Goal: Task Accomplishment & Management: Complete application form

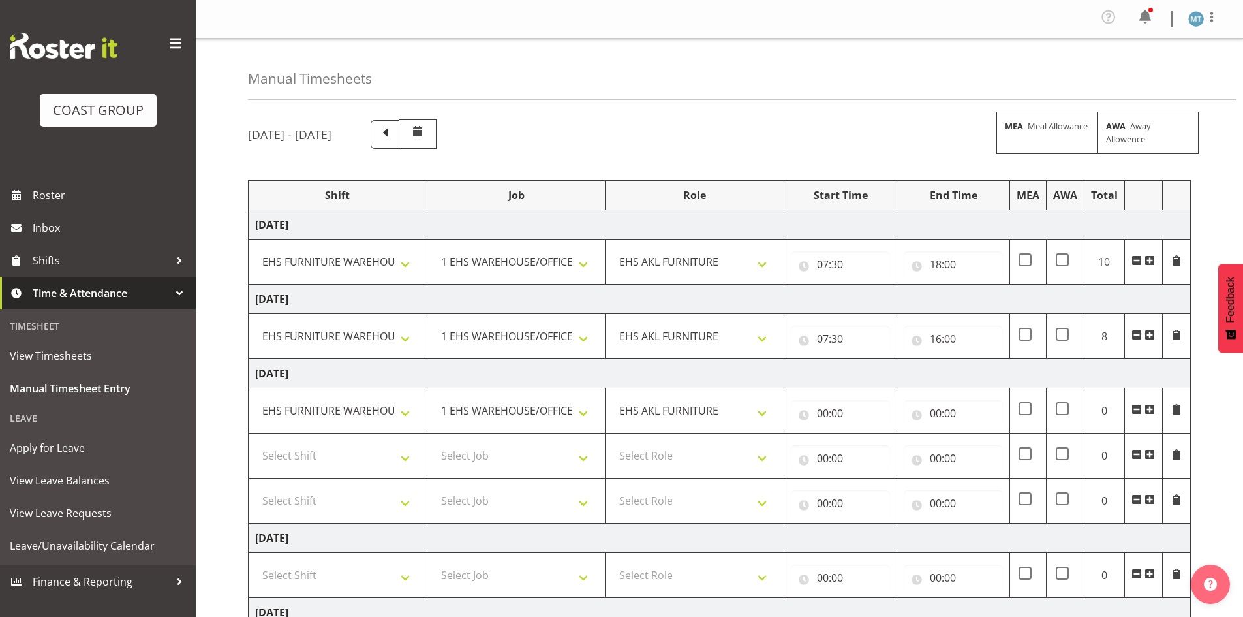
select select "38155"
select select "69"
select select "38155"
select select "69"
select select "38155"
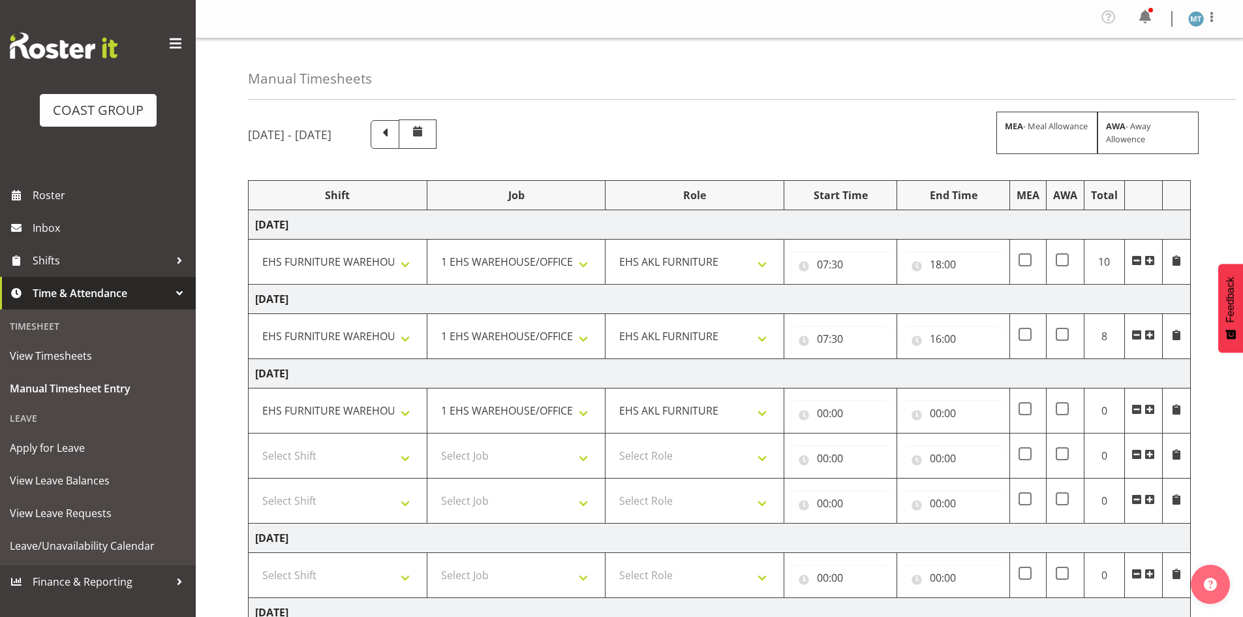
select select "69"
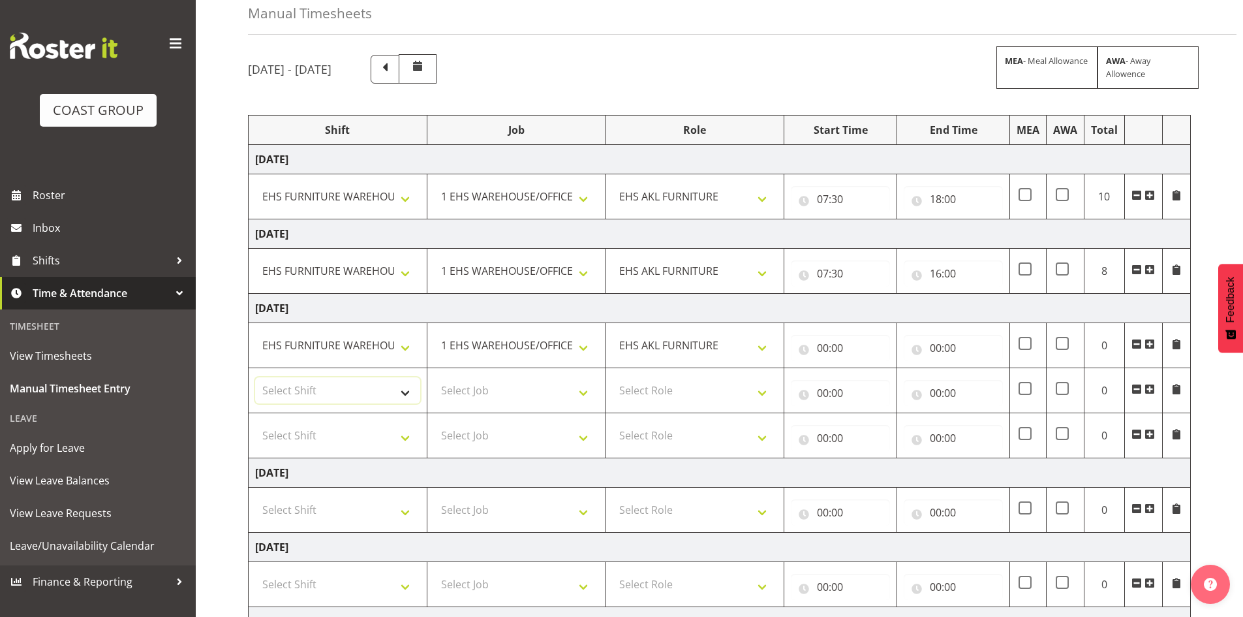
click at [341, 392] on select "Select Shift Assist Carlton EVents Assist Carlton EVents Assist Carlton Events …" at bounding box center [337, 390] width 165 height 26
select select "81241"
click at [255, 377] on select "Select Shift Assist Carlton EVents Assist Carlton EVents Assist Carlton Events …" at bounding box center [337, 390] width 165 height 26
click at [459, 389] on select "Select Job 1 Carlton Events 1 [PERSON_NAME][GEOGRAPHIC_DATA] 1 [PERSON_NAME][GE…" at bounding box center [516, 390] width 165 height 26
select select "10251"
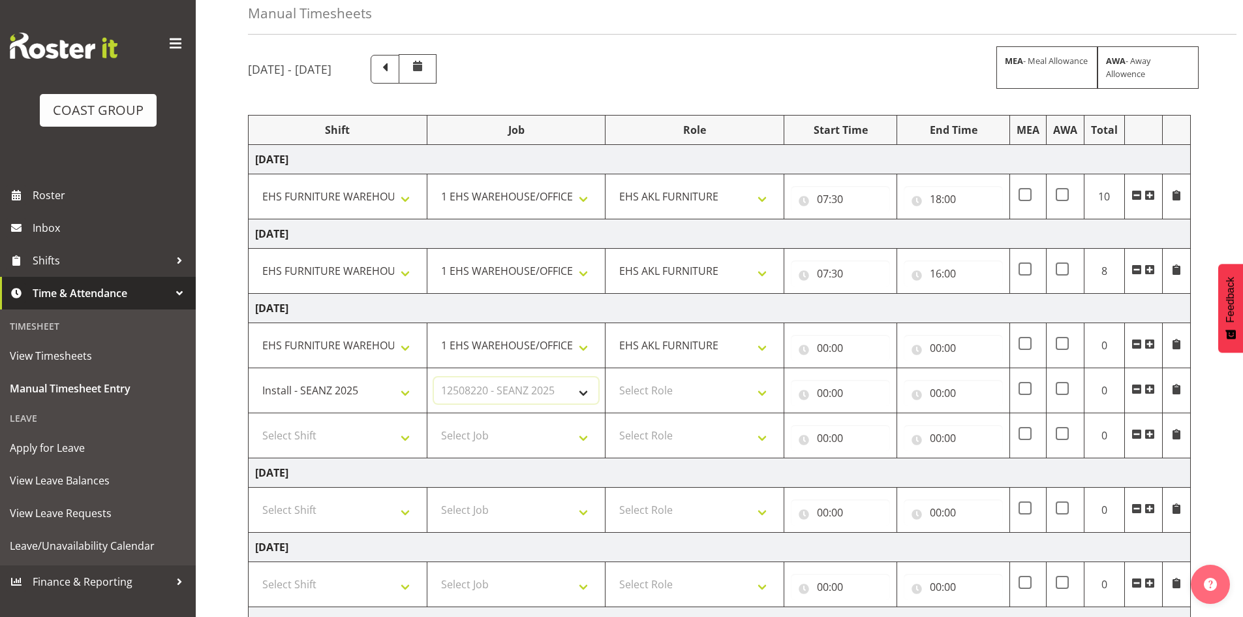
click at [434, 377] on select "Select Job 1 Carlton Events 1 [PERSON_NAME][GEOGRAPHIC_DATA] 1 [PERSON_NAME][GE…" at bounding box center [516, 390] width 165 height 26
click at [638, 390] on select "Select Role EHS AKL FURNITURE" at bounding box center [694, 390] width 165 height 26
select select "189"
click at [612, 377] on select "Select Role EHS AKL FURNITURE" at bounding box center [694, 390] width 165 height 26
click at [405, 397] on select "Assist Carlton EVents Assist Carlton EVents Assist Carlton Events Assist Carlto…" at bounding box center [337, 390] width 165 height 26
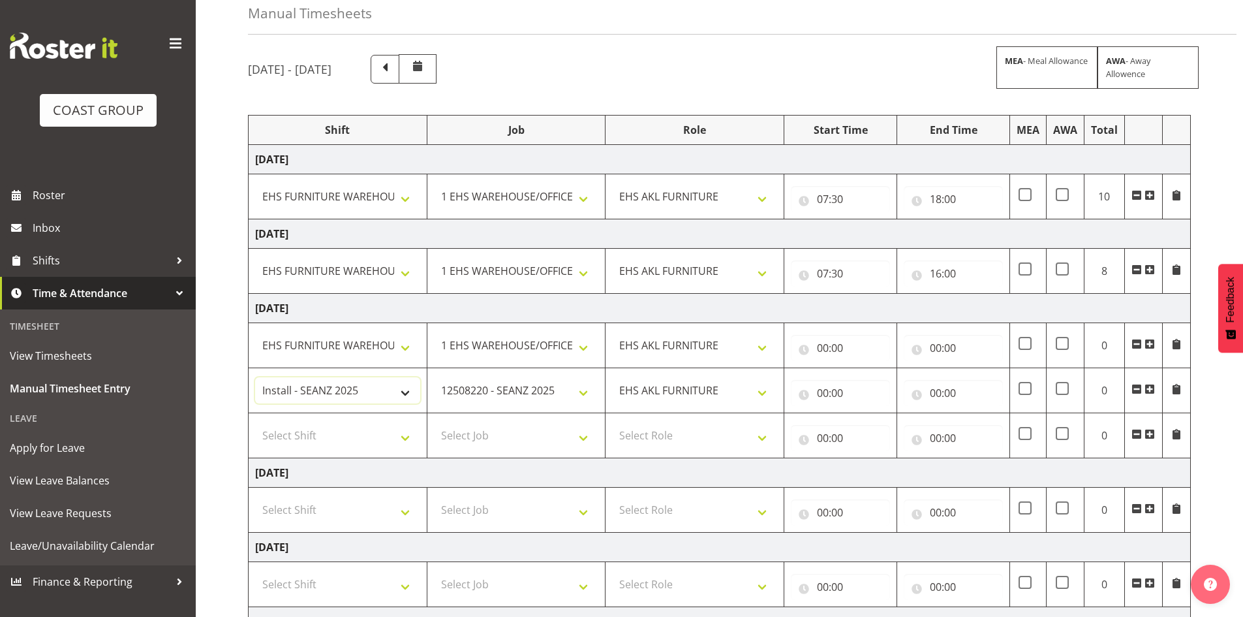
select select "63354"
click at [255, 377] on select "Assist Carlton EVents Assist Carlton EVents Assist Carlton Events Assist Carlto…" at bounding box center [337, 390] width 165 height 26
click at [362, 438] on select "Select Shift Assist Carlton EVents Assist Carlton EVents Assist Carlton Events …" at bounding box center [337, 435] width 165 height 26
click at [380, 440] on select "Select Shift Assist Carlton EVents Assist Carlton EVents Assist Carlton Events …" at bounding box center [337, 435] width 165 height 26
click at [368, 435] on select "Select Shift Assist Carlton EVents Assist Carlton EVents Assist Carlton Events …" at bounding box center [337, 435] width 165 height 26
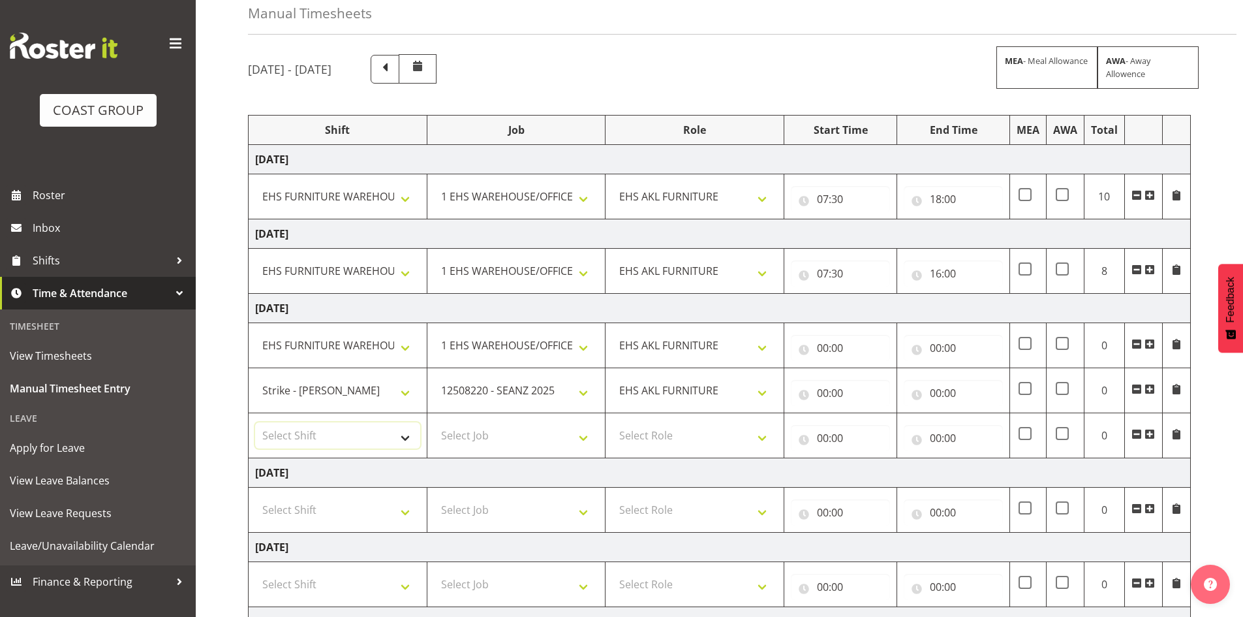
select select "38155"
click at [255, 422] on select "Select Shift Assist Carlton EVents Assist Carlton EVents Assist Carlton Events …" at bounding box center [337, 435] width 165 height 26
click at [450, 440] on select "Select Job 1 Carlton Events 1 [PERSON_NAME][GEOGRAPHIC_DATA] 1 [PERSON_NAME][GE…" at bounding box center [516, 435] width 165 height 26
select select "9198"
click at [434, 422] on select "Select Job 1 Carlton Events 1 [PERSON_NAME][GEOGRAPHIC_DATA] 1 [PERSON_NAME][GE…" at bounding box center [516, 435] width 165 height 26
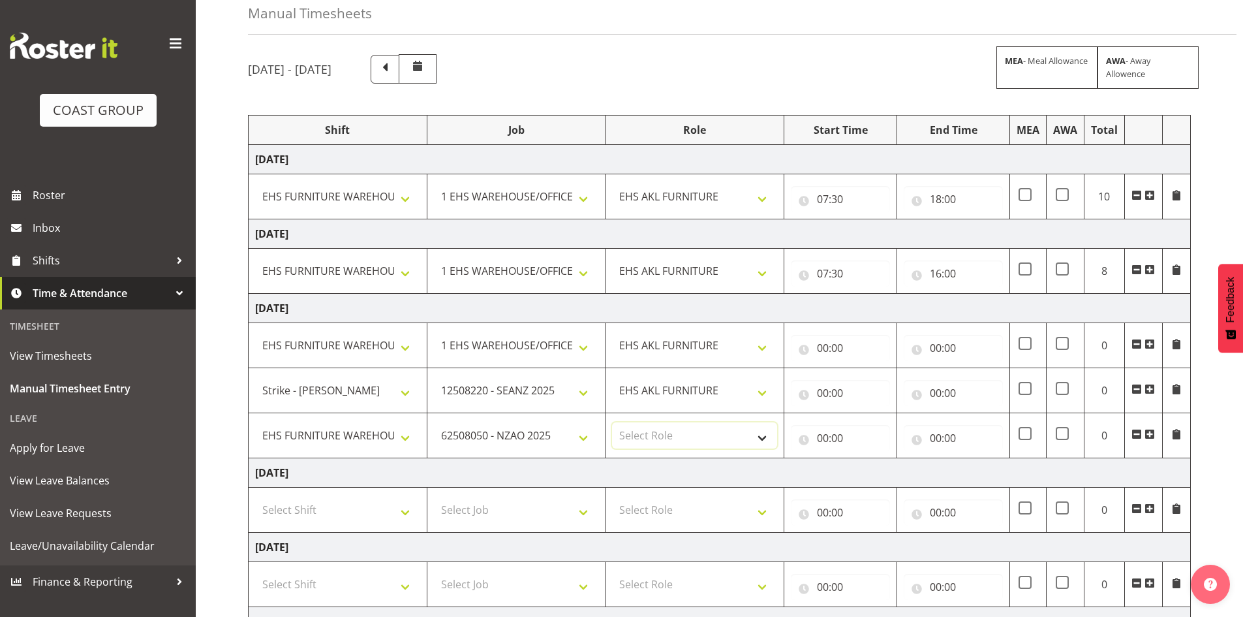
click at [678, 427] on select "Select Role EHS AKL FURNITURE" at bounding box center [694, 435] width 165 height 26
select select "189"
click at [612, 422] on select "Select Role EHS AKL FURNITURE" at bounding box center [694, 435] width 165 height 26
click at [835, 342] on input "00:00" at bounding box center [840, 348] width 99 height 26
click at [876, 386] on select "00 01 02 03 04 05 06 07 08 09 10 11 12 13 14 15 16 17 18 19 20 21 22 23" at bounding box center [879, 382] width 29 height 26
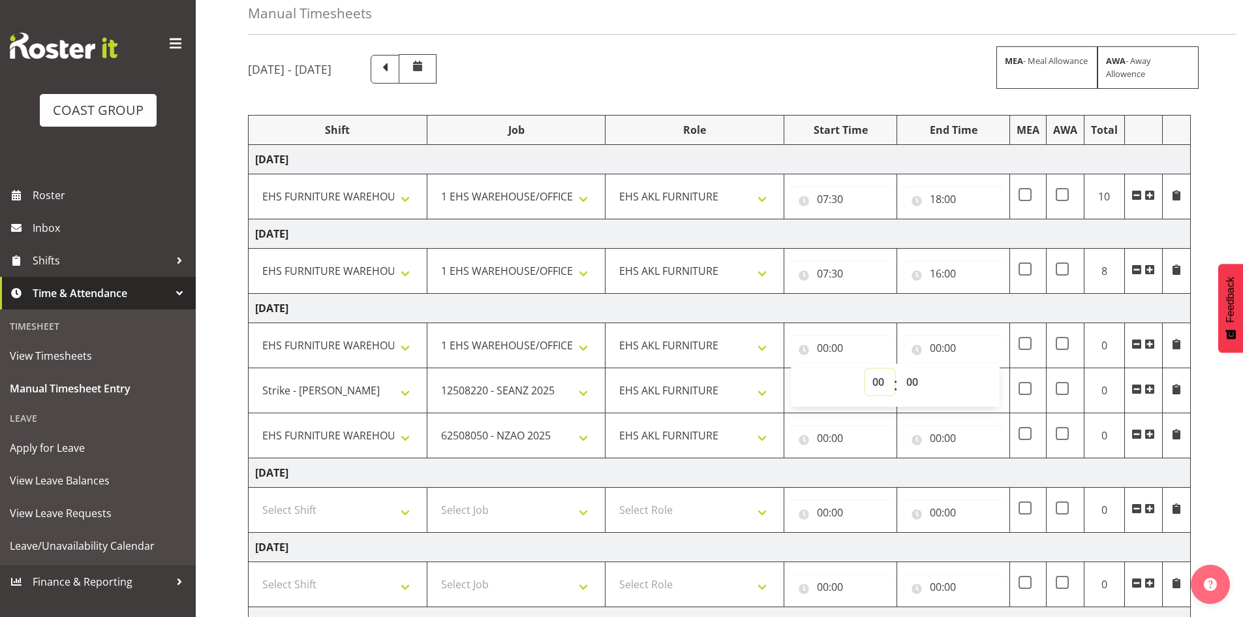
select select "7"
click at [865, 369] on select "00 01 02 03 04 05 06 07 08 09 10 11 12 13 14 15 16 17 18 19 20 21 22 23" at bounding box center [879, 382] width 29 height 26
type input "07:00"
click at [909, 383] on select "00 01 02 03 04 05 06 07 08 09 10 11 12 13 14 15 16 17 18 19 20 21 22 23 24 25 2…" at bounding box center [913, 382] width 29 height 26
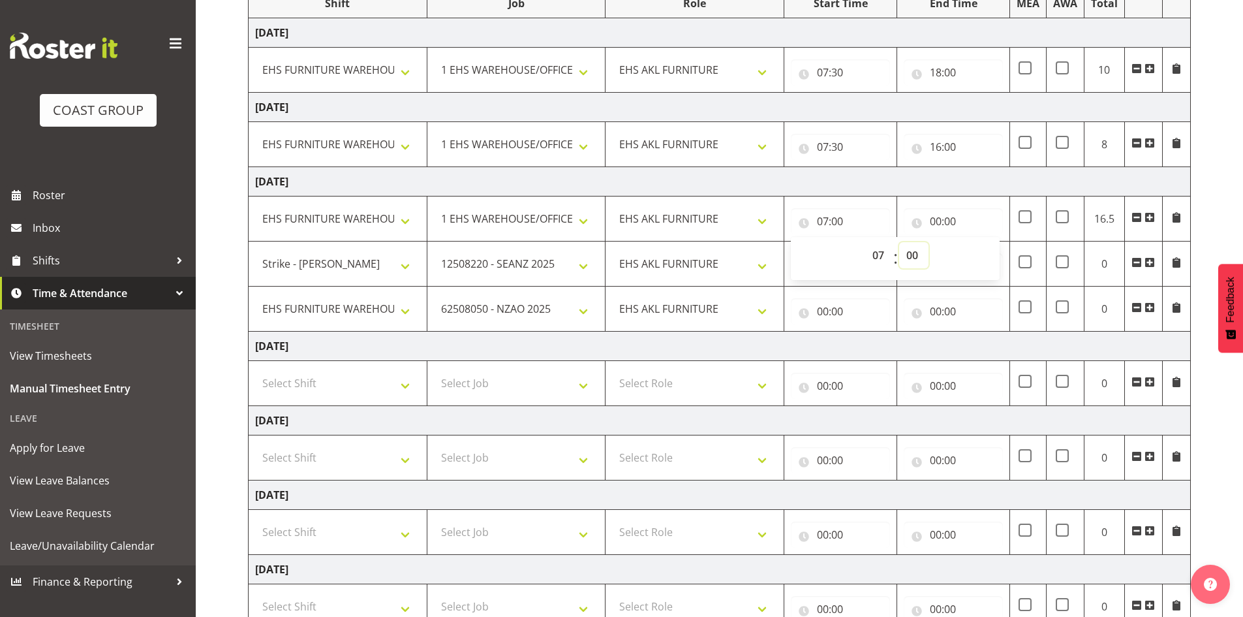
scroll to position [196, 0]
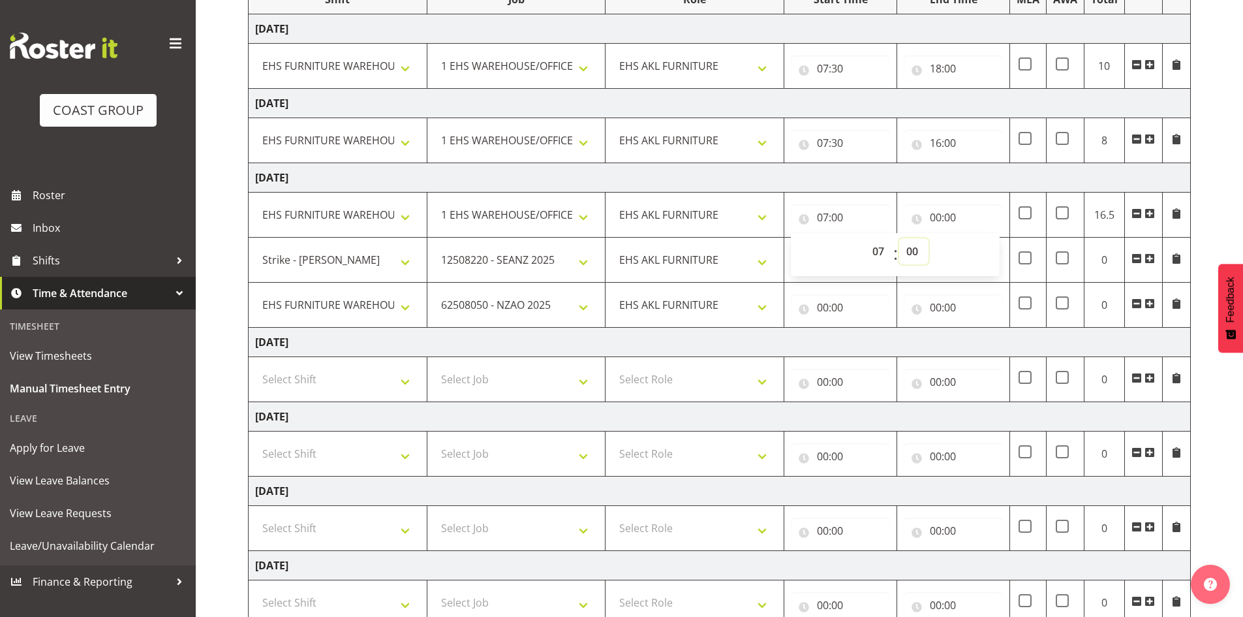
click at [915, 251] on select "00 01 02 03 04 05 06 07 08 09 10 11 12 13 14 15 16 17 18 19 20 21 22 23 24 25 2…" at bounding box center [913, 251] width 29 height 26
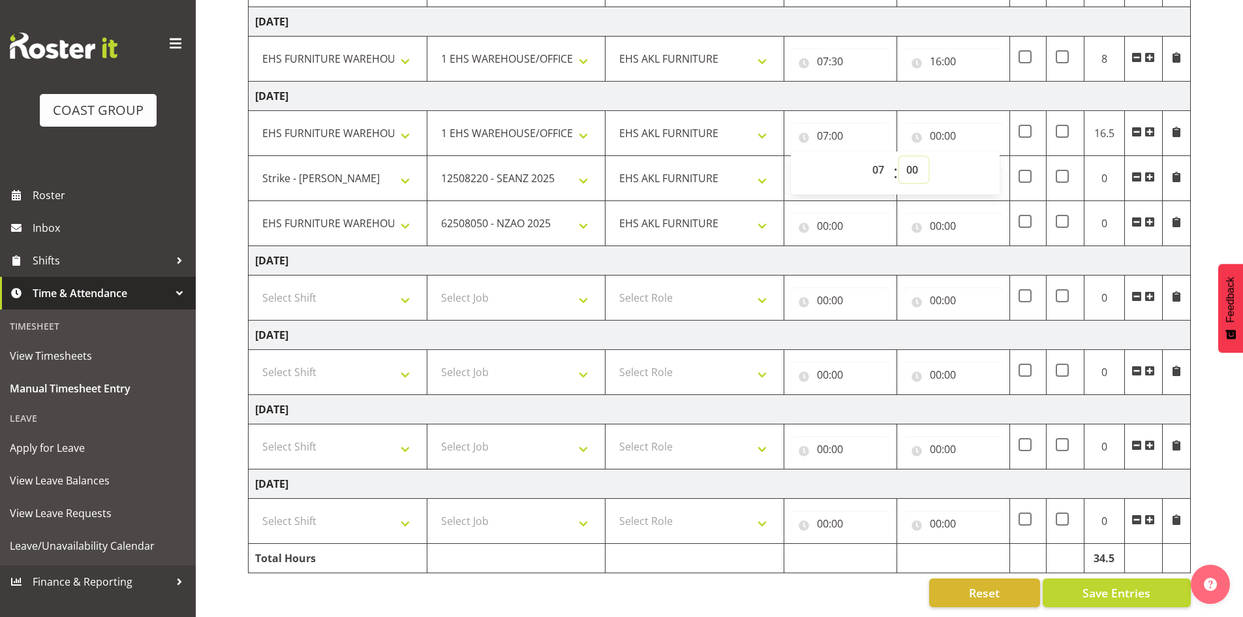
scroll to position [287, 0]
click at [914, 159] on select "00 01 02 03 04 05 06 07 08 09 10 11 12 13 14 15 16 17 18 19 20 21 22 23 24 25 2…" at bounding box center [913, 170] width 29 height 26
select select "30"
click at [899, 157] on select "00 01 02 03 04 05 06 07 08 09 10 11 12 13 14 15 16 17 18 19 20 21 22 23 24 25 2…" at bounding box center [913, 170] width 29 height 26
type input "07:30"
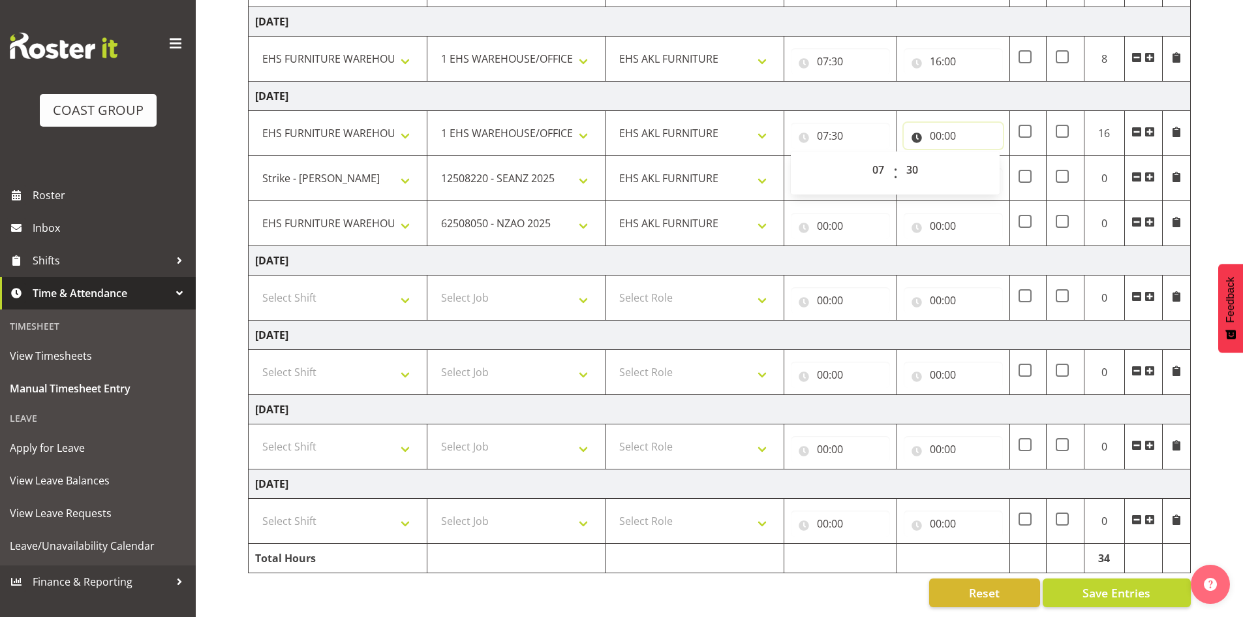
click at [925, 123] on input "00:00" at bounding box center [953, 136] width 99 height 26
click at [992, 160] on select "00 01 02 03 04 05 06 07 08 09 10 11 12 13 14 15 16 17 18 19 20 21 22 23" at bounding box center [992, 170] width 29 height 26
select select "16"
click at [978, 157] on select "00 01 02 03 04 05 06 07 08 09 10 11 12 13 14 15 16 17 18 19 20 21 22 23" at bounding box center [992, 170] width 29 height 26
type input "16:00"
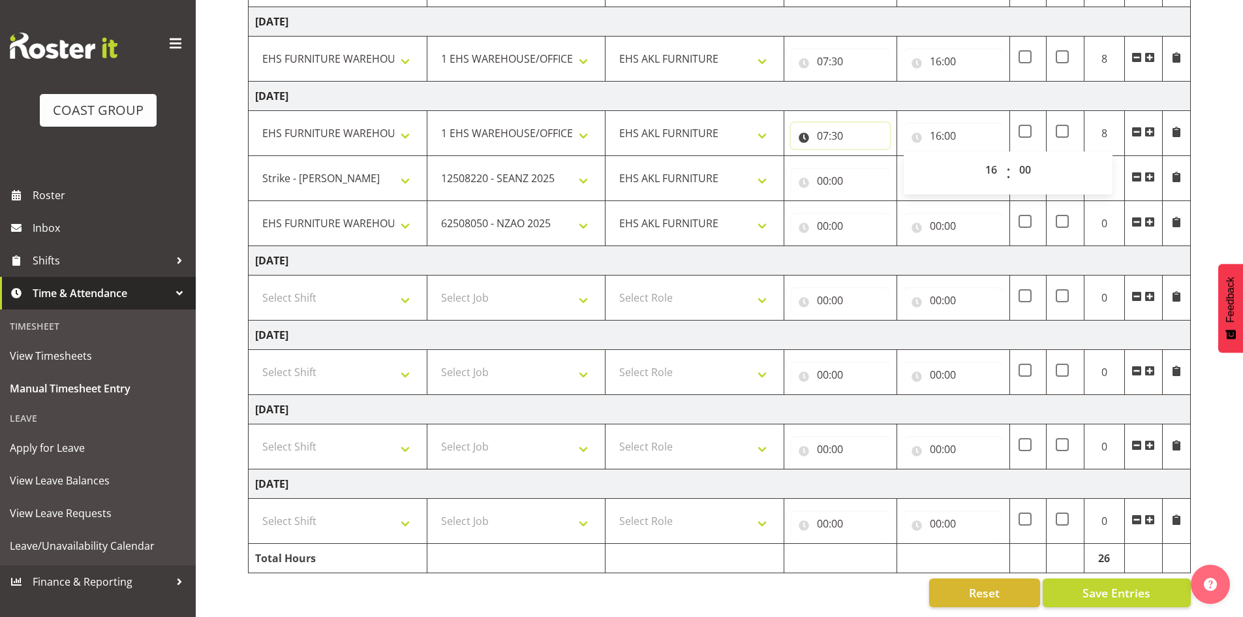
click at [837, 124] on input "07:30" at bounding box center [840, 136] width 99 height 26
click at [880, 162] on select "00 01 02 03 04 05 06 07 08 09 10 11 12 13 14 15 16 17 18 19 20 21 22 23" at bounding box center [879, 170] width 29 height 26
select select "8"
click at [865, 157] on select "00 01 02 03 04 05 06 07 08 09 10 11 12 13 14 15 16 17 18 19 20 21 22 23" at bounding box center [879, 170] width 29 height 26
type input "08:30"
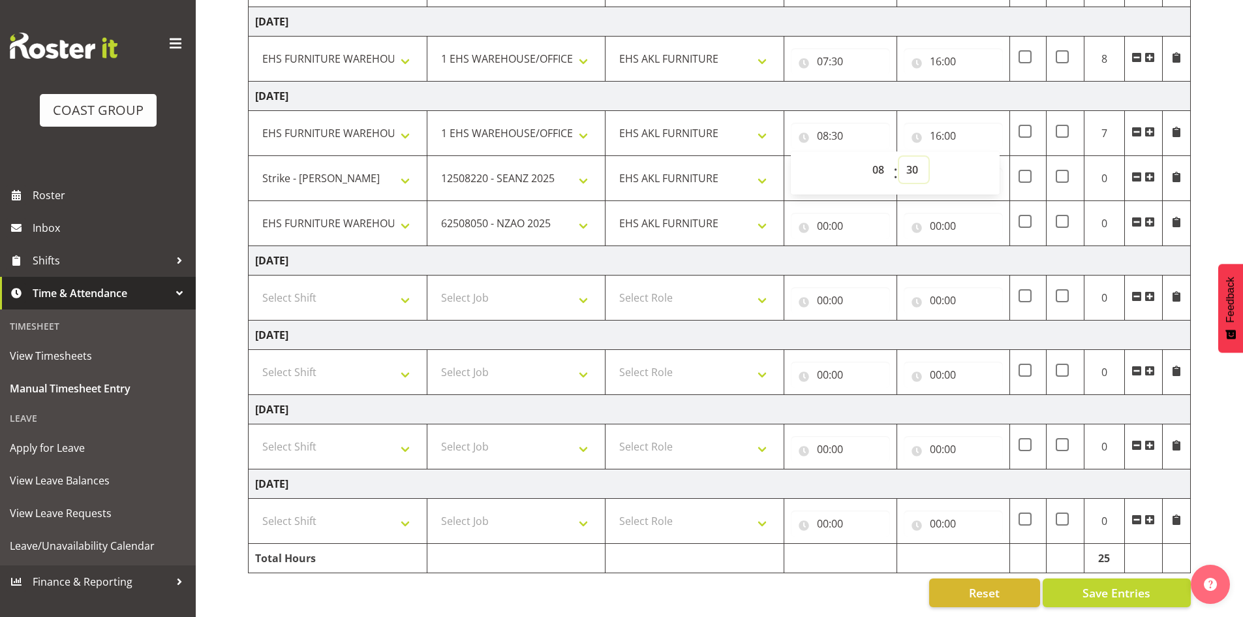
click at [912, 160] on select "00 01 02 03 04 05 06 07 08 09 10 11 12 13 14 15 16 17 18 19 20 21 22 23 24 25 2…" at bounding box center [913, 170] width 29 height 26
select select "0"
click at [899, 157] on select "00 01 02 03 04 05 06 07 08 09 10 11 12 13 14 15 16 17 18 19 20 21 22 23 24 25 2…" at bounding box center [913, 170] width 29 height 26
type input "08:00"
click at [781, 156] on td "EHS AKL FURNITURE" at bounding box center [695, 178] width 179 height 45
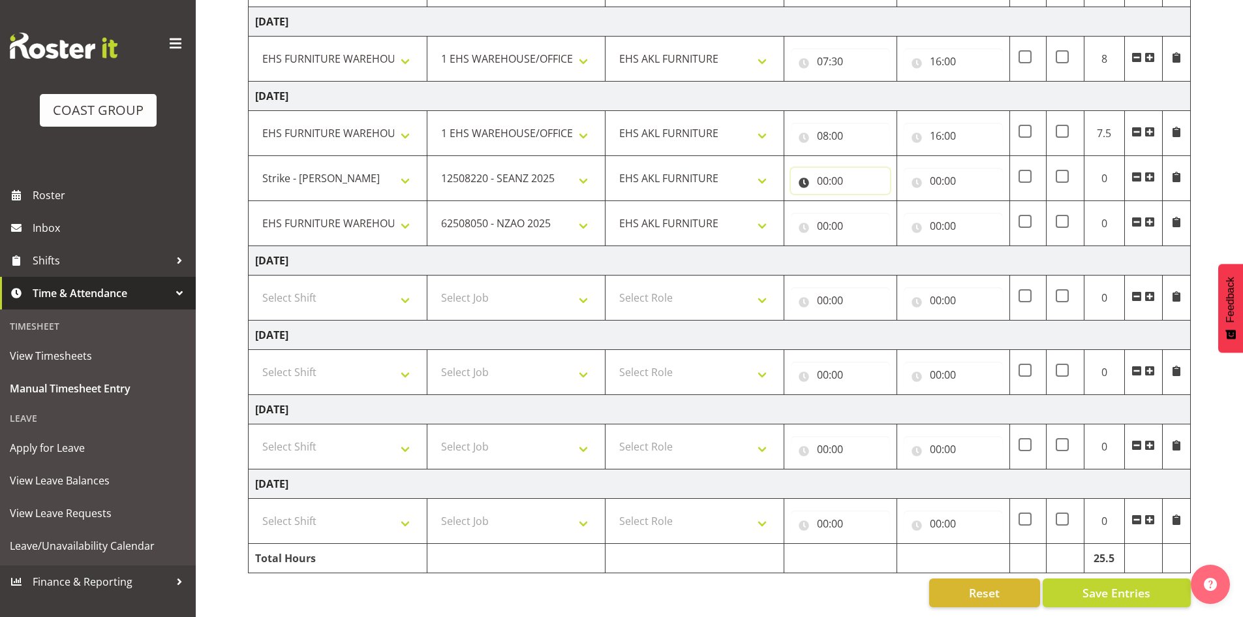
click at [828, 172] on input "00:00" at bounding box center [840, 181] width 99 height 26
click at [880, 204] on select "00 01 02 03 04 05 06 07 08 09 10 11 12 13 14 15 16 17 18 19 20 21 22 23" at bounding box center [879, 215] width 29 height 26
select select "16"
click at [865, 202] on select "00 01 02 03 04 05 06 07 08 09 10 11 12 13 14 15 16 17 18 19 20 21 22 23" at bounding box center [879, 215] width 29 height 26
type input "16:00"
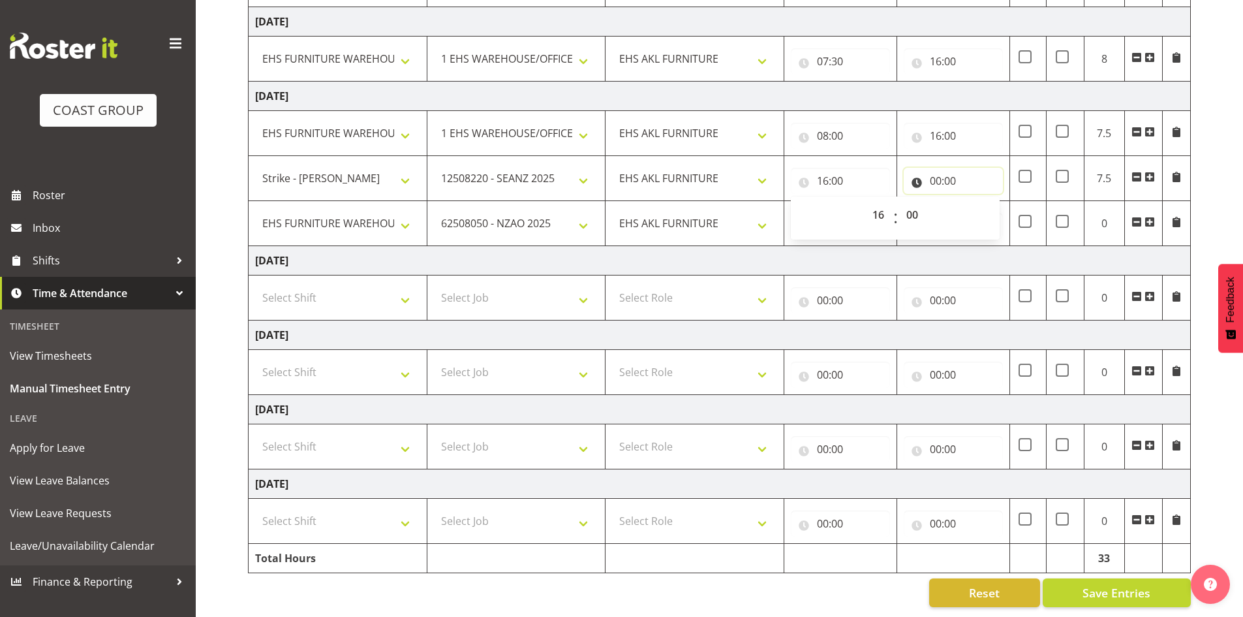
click at [935, 168] on input "00:00" at bounding box center [953, 181] width 99 height 26
click at [991, 203] on select "00 01 02 03 04 05 06 07 08 09 10 11 12 13 14 15 16 17 18 19 20 21 22 23" at bounding box center [992, 215] width 29 height 26
select select "18"
click at [978, 202] on select "00 01 02 03 04 05 06 07 08 09 10 11 12 13 14 15 16 17 18 19 20 21 22 23" at bounding box center [992, 215] width 29 height 26
type input "18:00"
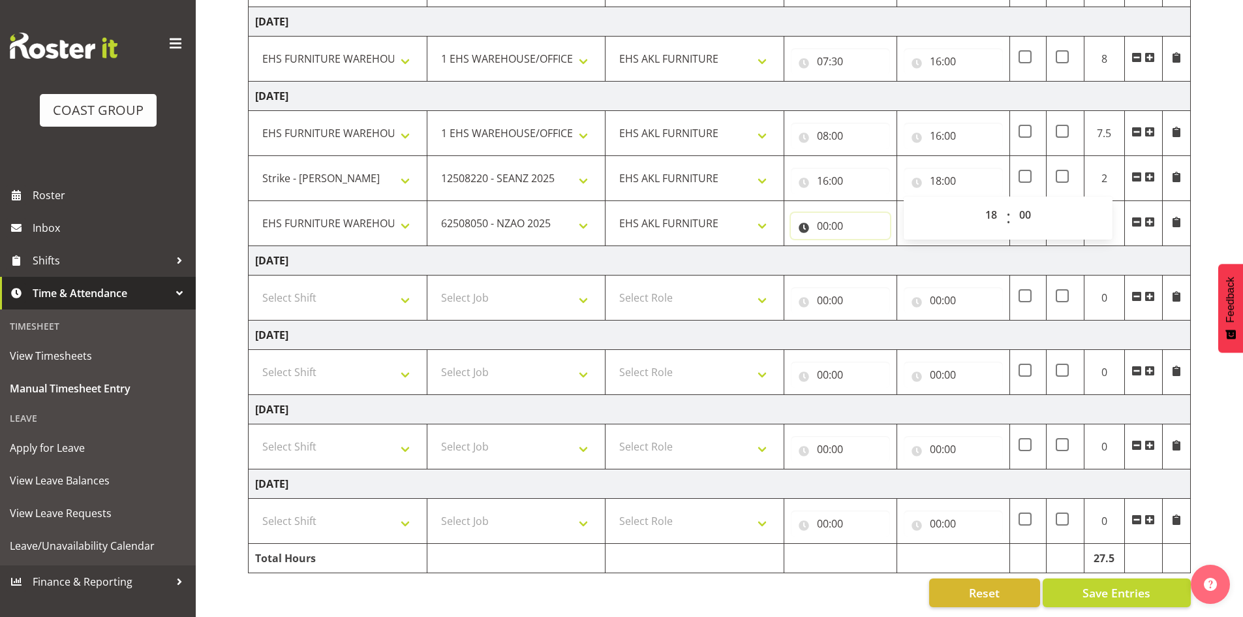
click at [838, 213] on input "00:00" at bounding box center [840, 226] width 99 height 26
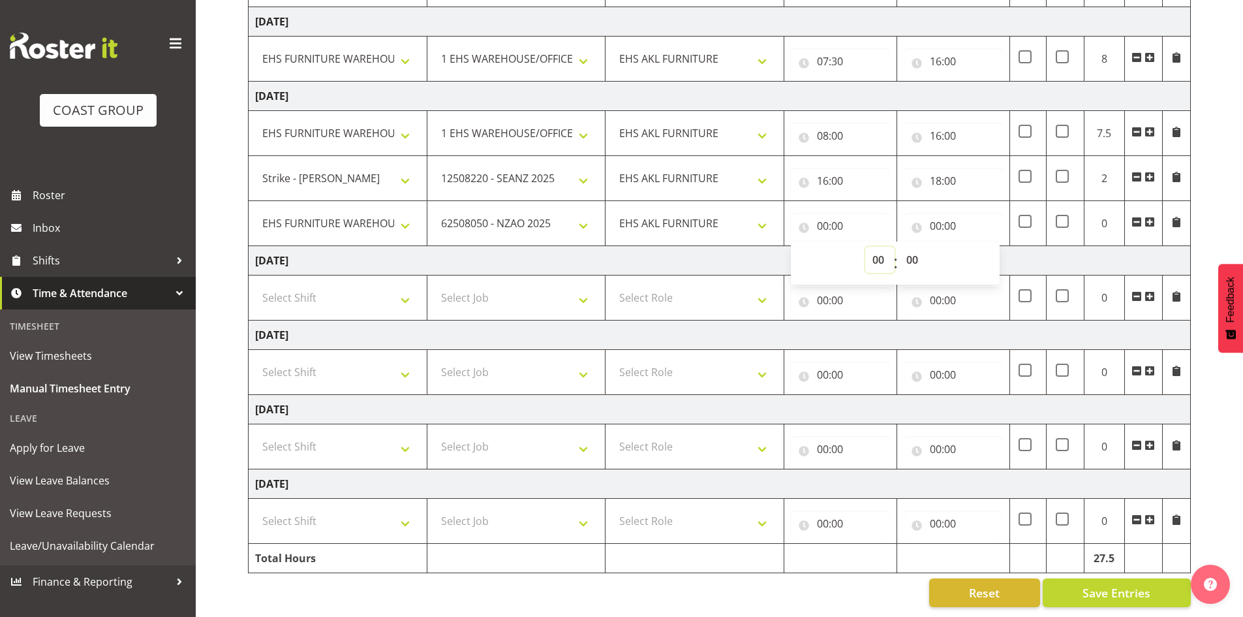
click at [879, 250] on select "00 01 02 03 04 05 06 07 08 09 10 11 12 13 14 15 16 17 18 19 20 21 22 23" at bounding box center [879, 260] width 29 height 26
select select "18"
click at [865, 247] on select "00 01 02 03 04 05 06 07 08 09 10 11 12 13 14 15 16 17 18 19 20 21 22 23" at bounding box center [879, 260] width 29 height 26
type input "18:00"
click at [935, 217] on input "00:00" at bounding box center [953, 226] width 99 height 26
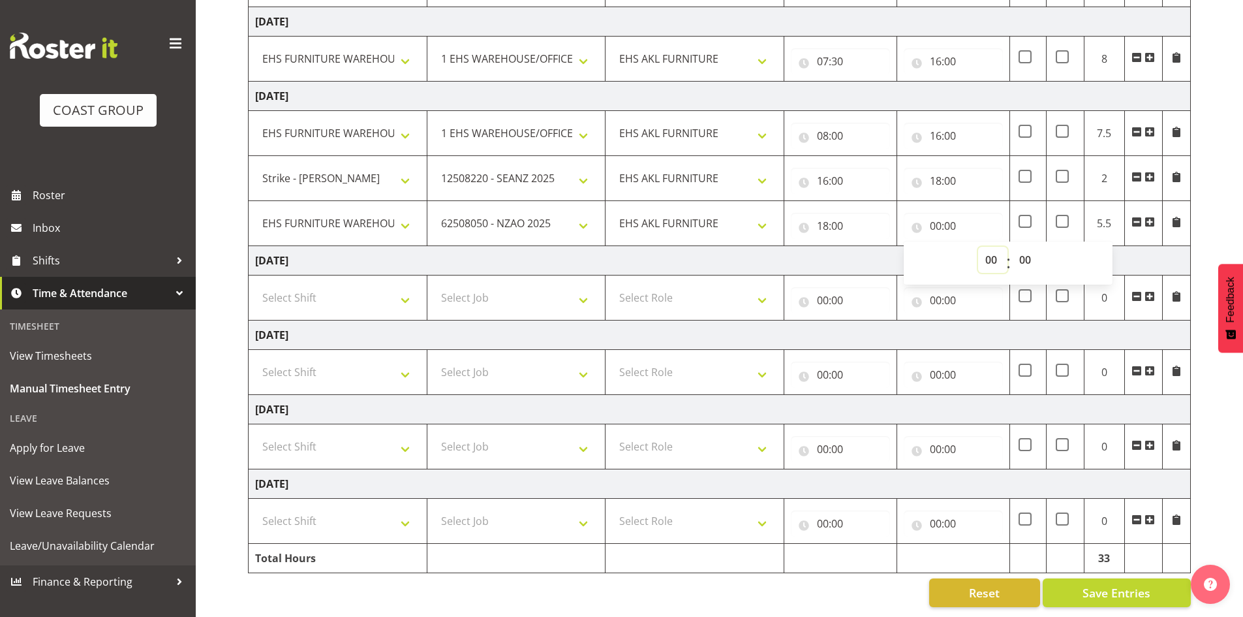
click at [992, 247] on select "00 01 02 03 04 05 06 07 08 09 10 11 12 13 14 15 16 17 18 19 20 21 22 23" at bounding box center [992, 260] width 29 height 26
select select "20"
click at [978, 247] on select "00 01 02 03 04 05 06 07 08 09 10 11 12 13 14 15 16 17 18 19 20 21 22 23" at bounding box center [992, 260] width 29 height 26
type input "20:00"
click at [860, 249] on td "[DATE]" at bounding box center [720, 260] width 942 height 29
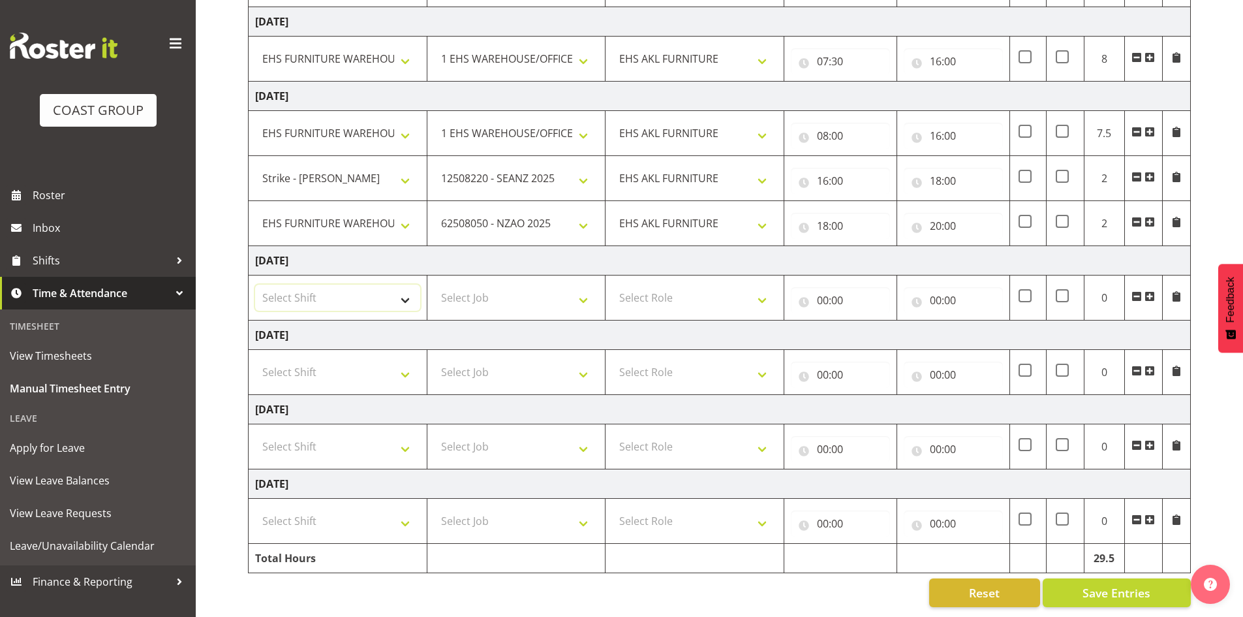
click at [379, 288] on select "Select Shift Assist Carlton EVents Assist Carlton EVents Assist Carlton Events …" at bounding box center [337, 298] width 165 height 26
select select "38155"
click at [255, 285] on select "Select Shift Assist Carlton EVents Assist Carlton EVents Assist Carlton Events …" at bounding box center [337, 298] width 165 height 26
click at [461, 291] on select "Select Job 1 Carlton Events 1 [PERSON_NAME][GEOGRAPHIC_DATA] 1 [PERSON_NAME][GE…" at bounding box center [516, 298] width 165 height 26
select select "69"
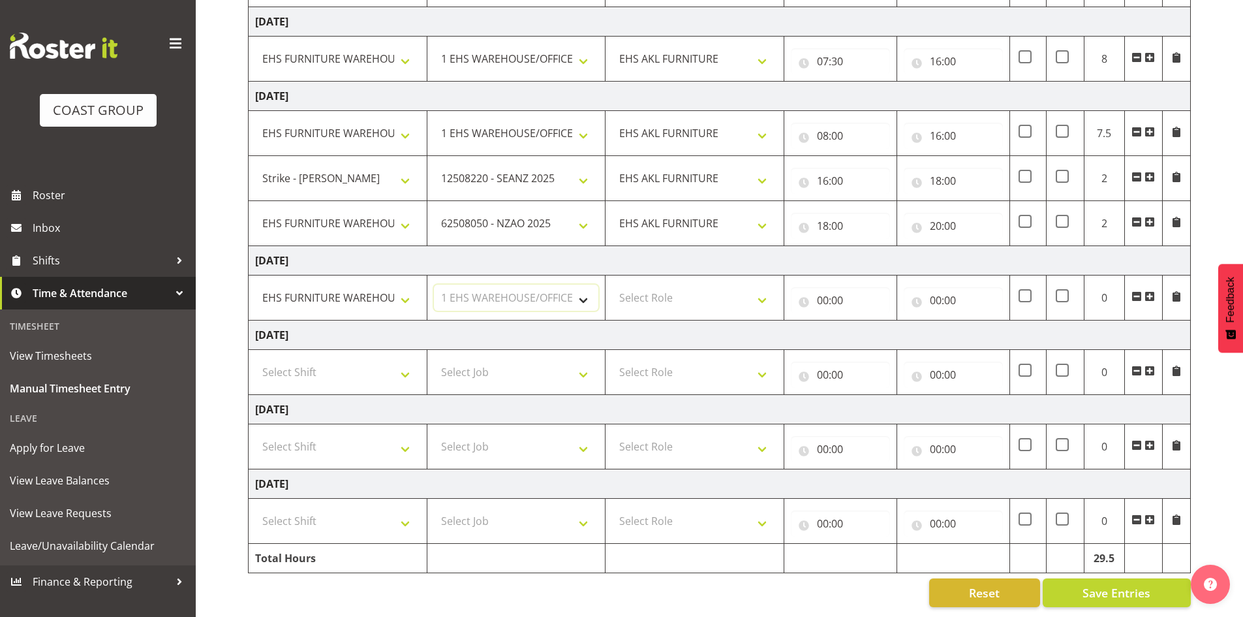
click at [434, 285] on select "Select Job 1 Carlton Events 1 [PERSON_NAME][GEOGRAPHIC_DATA] 1 [PERSON_NAME][GE…" at bounding box center [516, 298] width 165 height 26
click at [705, 302] on td "Select Role EHS AKL FURNITURE" at bounding box center [695, 297] width 179 height 45
click at [702, 286] on select "Select Role EHS AKL FURNITURE" at bounding box center [694, 298] width 165 height 26
select select "189"
click at [612, 285] on select "Select Role EHS AKL FURNITURE" at bounding box center [694, 298] width 165 height 26
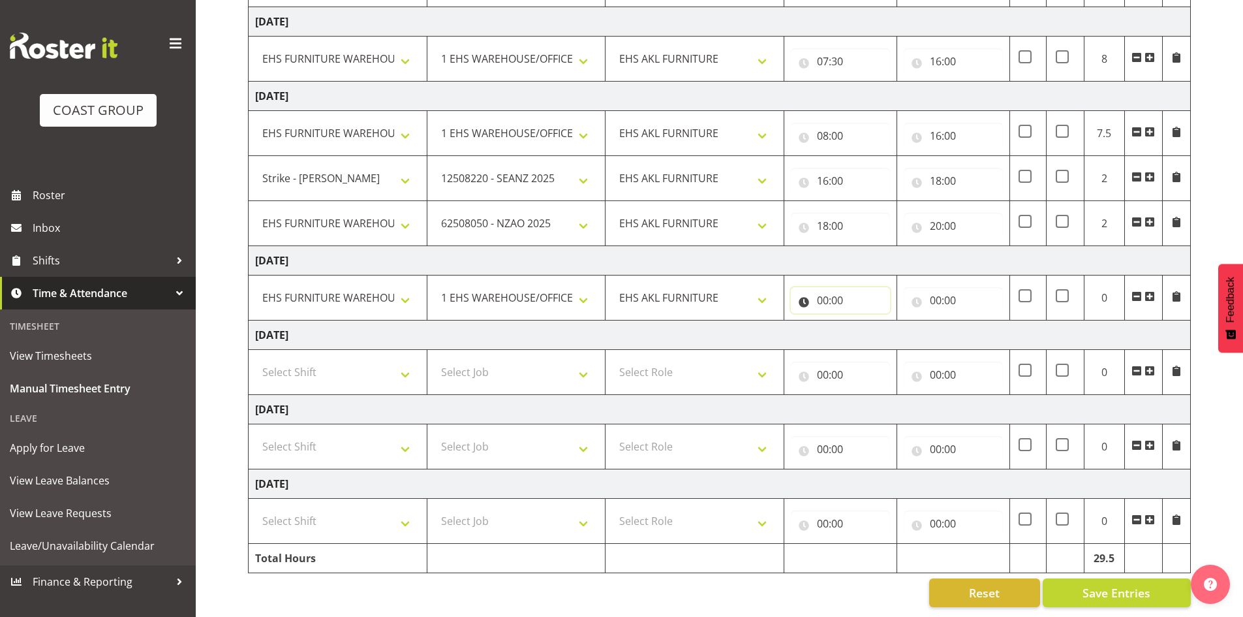
click at [831, 289] on input "00:00" at bounding box center [840, 300] width 99 height 26
click at [875, 326] on select "00 01 02 03 04 05 06 07 08 09 10 11 12 13 14 15 16 17 18 19 20 21 22 23" at bounding box center [879, 334] width 29 height 26
select select "8"
click at [865, 321] on select "00 01 02 03 04 05 06 07 08 09 10 11 12 13 14 15 16 17 18 19 20 21 22 23" at bounding box center [879, 334] width 29 height 26
type input "08:00"
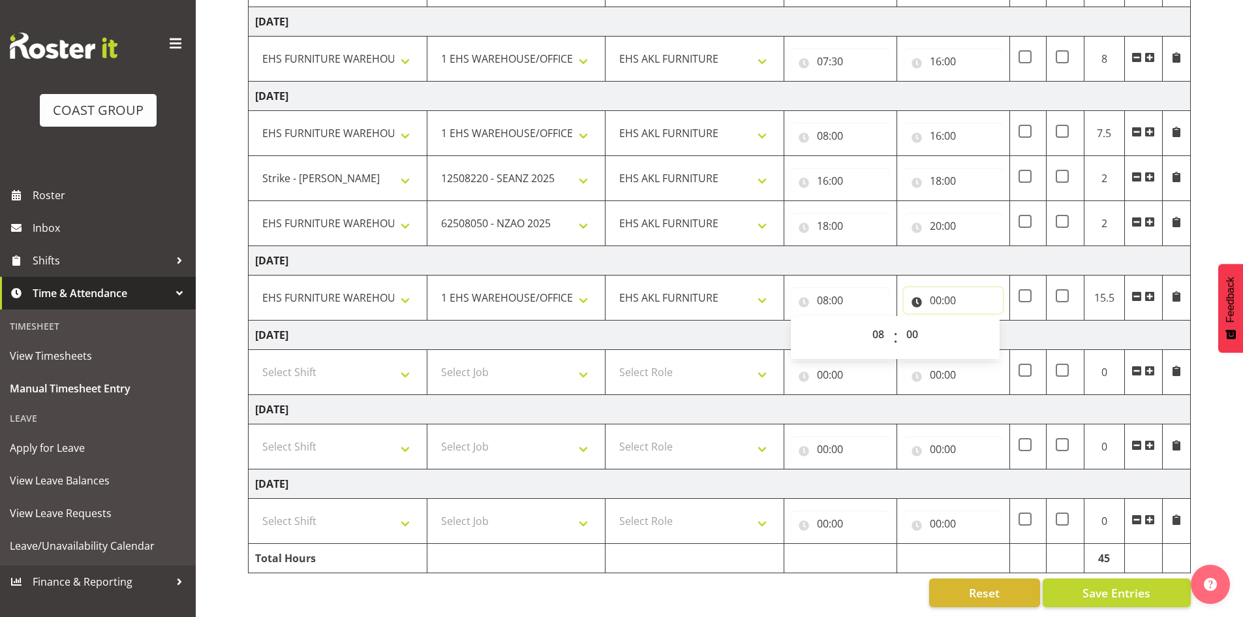
click at [933, 287] on input "00:00" at bounding box center [953, 300] width 99 height 26
click at [987, 321] on select "00 01 02 03 04 05 06 07 08 09 10 11 12 13 14 15 16 17 18 19 20 21 22 23" at bounding box center [992, 334] width 29 height 26
select select "13"
click at [978, 321] on select "00 01 02 03 04 05 06 07 08 09 10 11 12 13 14 15 16 17 18 19 20 21 22 23" at bounding box center [992, 334] width 29 height 26
type input "13:00"
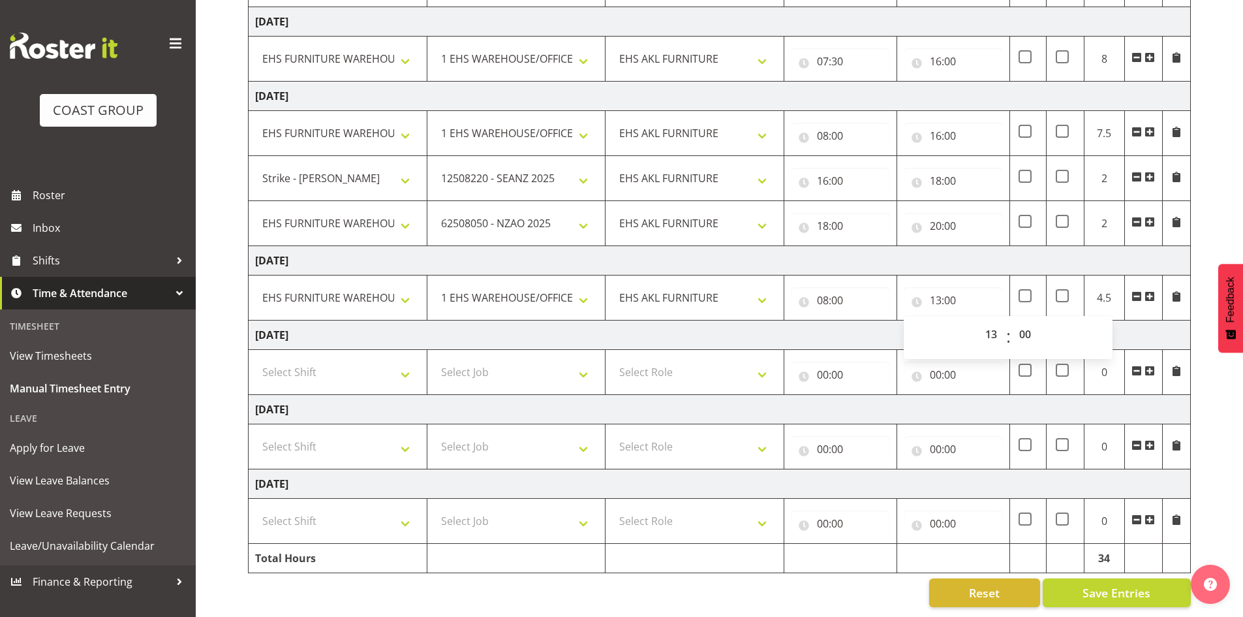
click at [1152, 324] on td "[DATE]" at bounding box center [720, 334] width 942 height 29
click at [1152, 291] on span at bounding box center [1150, 296] width 10 height 10
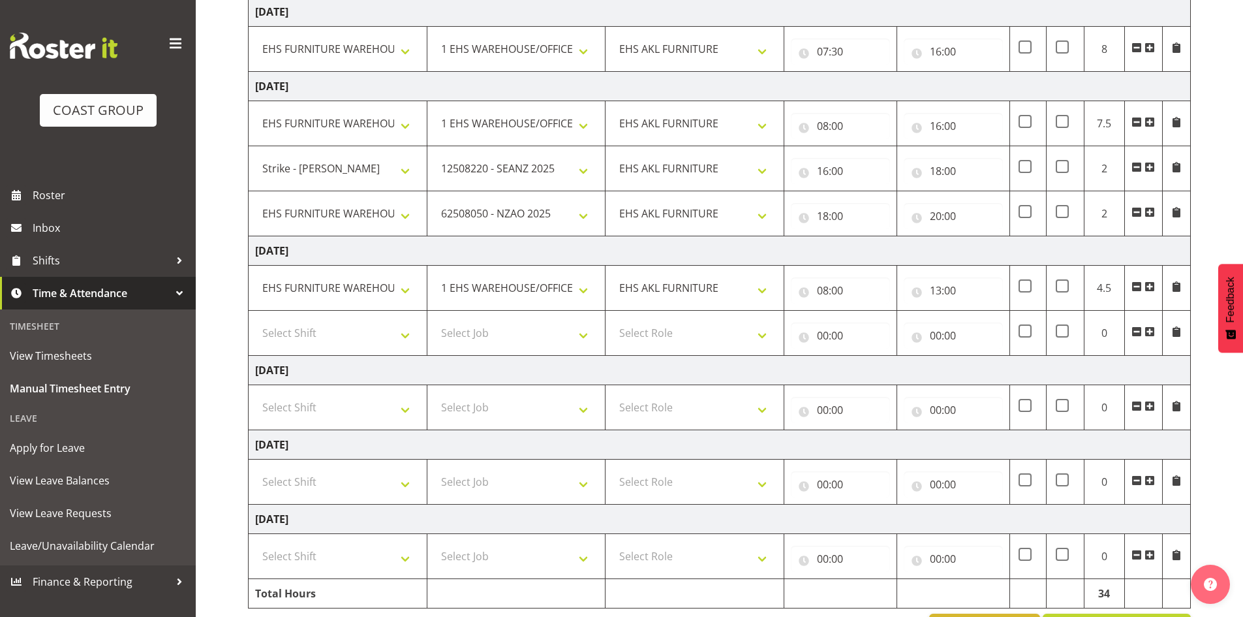
click at [1149, 330] on span at bounding box center [1150, 331] width 10 height 10
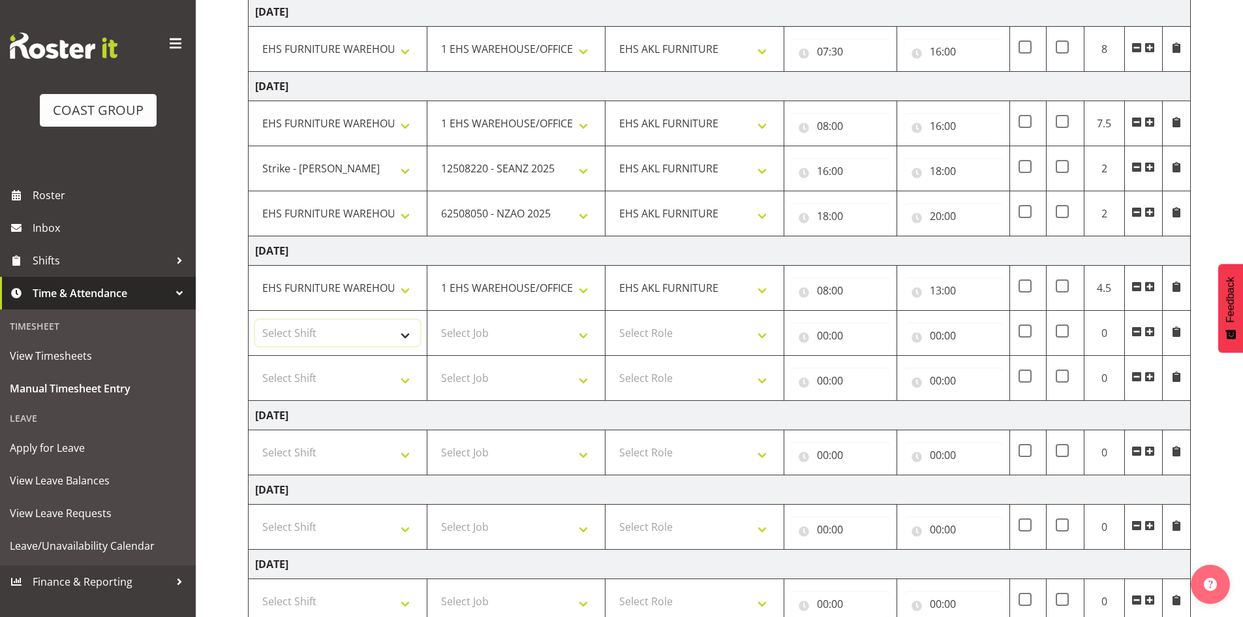
click at [410, 333] on select "Select Shift Assist Carlton EVents Assist Carlton EVents Assist Carlton Events …" at bounding box center [337, 333] width 165 height 26
select select "38155"
click at [255, 320] on select "Select Shift Assist Carlton EVents Assist Carlton EVents Assist Carlton Events …" at bounding box center [337, 333] width 165 height 26
click at [467, 333] on select "Select Job 1 Carlton Events 1 [PERSON_NAME][GEOGRAPHIC_DATA] 1 [PERSON_NAME][GE…" at bounding box center [516, 333] width 165 height 26
select select "9630"
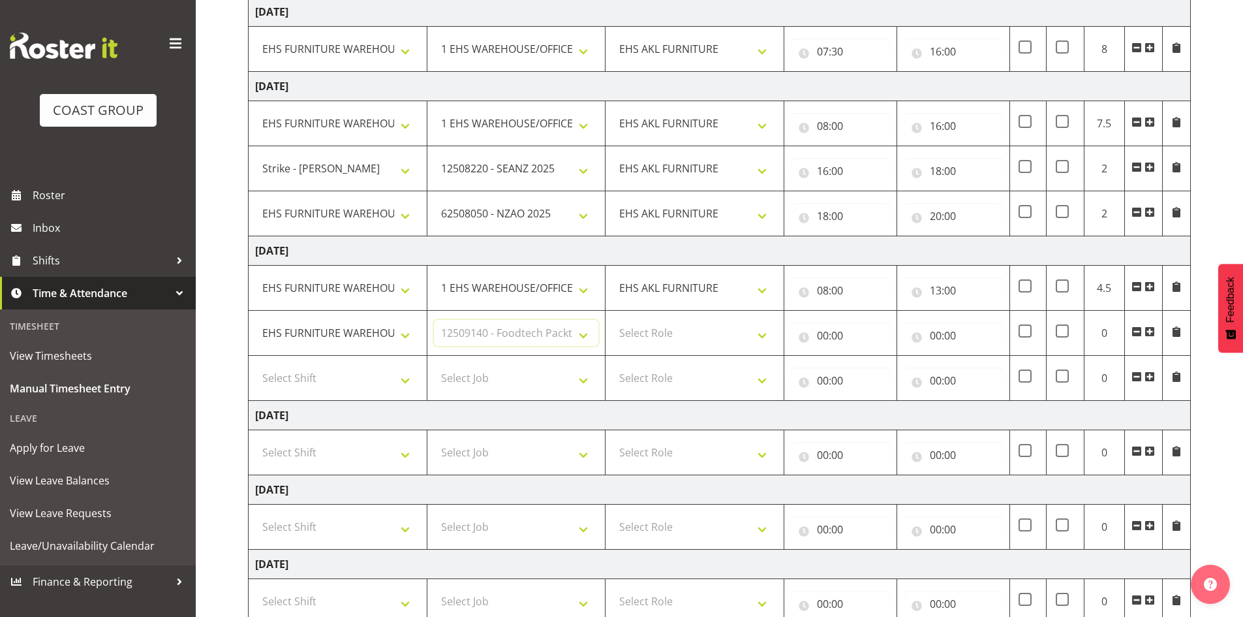
click at [434, 320] on select "Select Job 1 Carlton Events 1 [PERSON_NAME][GEOGRAPHIC_DATA] 1 [PERSON_NAME][GE…" at bounding box center [516, 333] width 165 height 26
click at [626, 329] on select "Select Role EHS AKL FURNITURE" at bounding box center [694, 333] width 165 height 26
select select "189"
click at [612, 320] on select "Select Role EHS AKL FURNITURE" at bounding box center [694, 333] width 165 height 26
click at [817, 331] on input "00:00" at bounding box center [840, 335] width 99 height 26
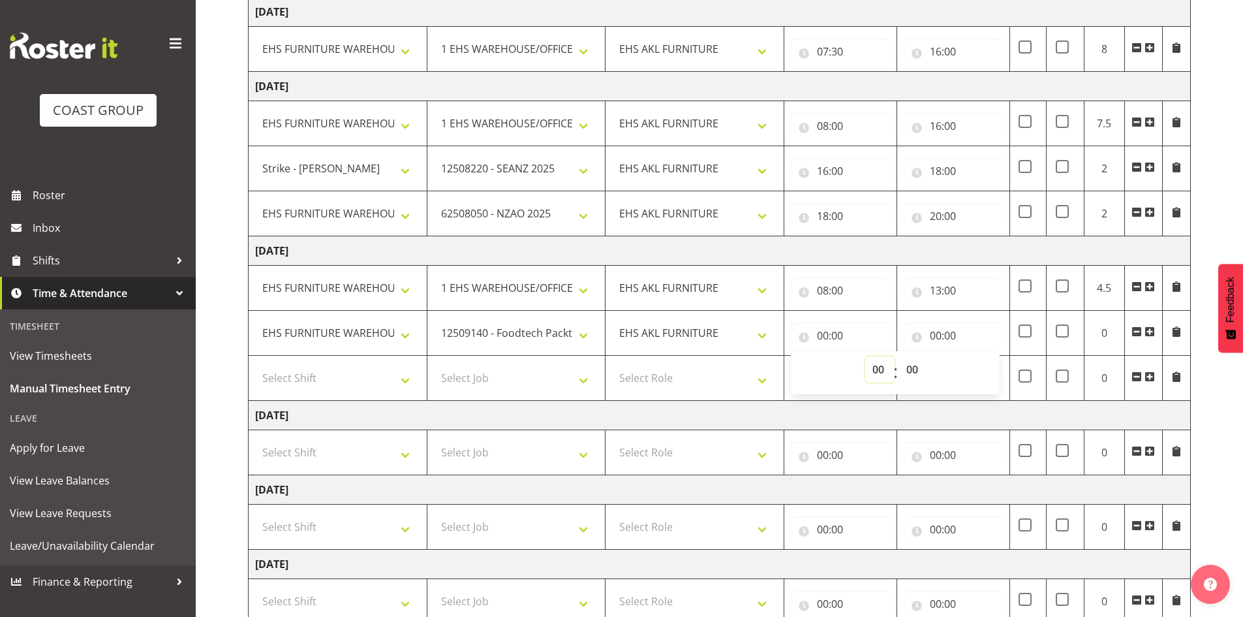
click at [873, 370] on select "00 01 02 03 04 05 06 07 08 09 10 11 12 13 14 15 16 17 18 19 20 21 22 23" at bounding box center [879, 369] width 29 height 26
select select "13"
click at [865, 356] on select "00 01 02 03 04 05 06 07 08 09 10 11 12 13 14 15 16 17 18 19 20 21 22 23" at bounding box center [879, 369] width 29 height 26
type input "13:00"
click at [936, 338] on input "00:00" at bounding box center [953, 335] width 99 height 26
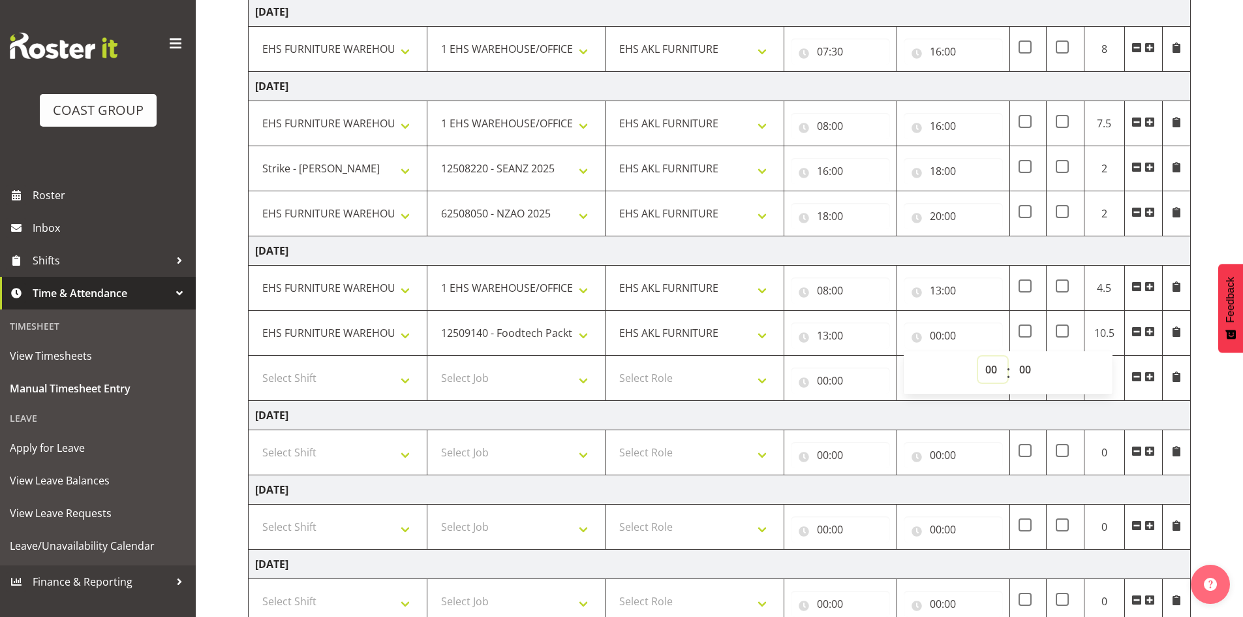
click at [985, 370] on select "00 01 02 03 04 05 06 07 08 09 10 11 12 13 14 15 16 17 18 19 20 21 22 23" at bounding box center [992, 369] width 29 height 26
select select "17"
click at [978, 356] on select "00 01 02 03 04 05 06 07 08 09 10 11 12 13 14 15 16 17 18 19 20 21 22 23" at bounding box center [992, 369] width 29 height 26
type input "17:00"
click at [351, 380] on select "Select Shift Assist Carlton EVents Assist Carlton EVents Assist Carlton Events …" at bounding box center [337, 378] width 165 height 26
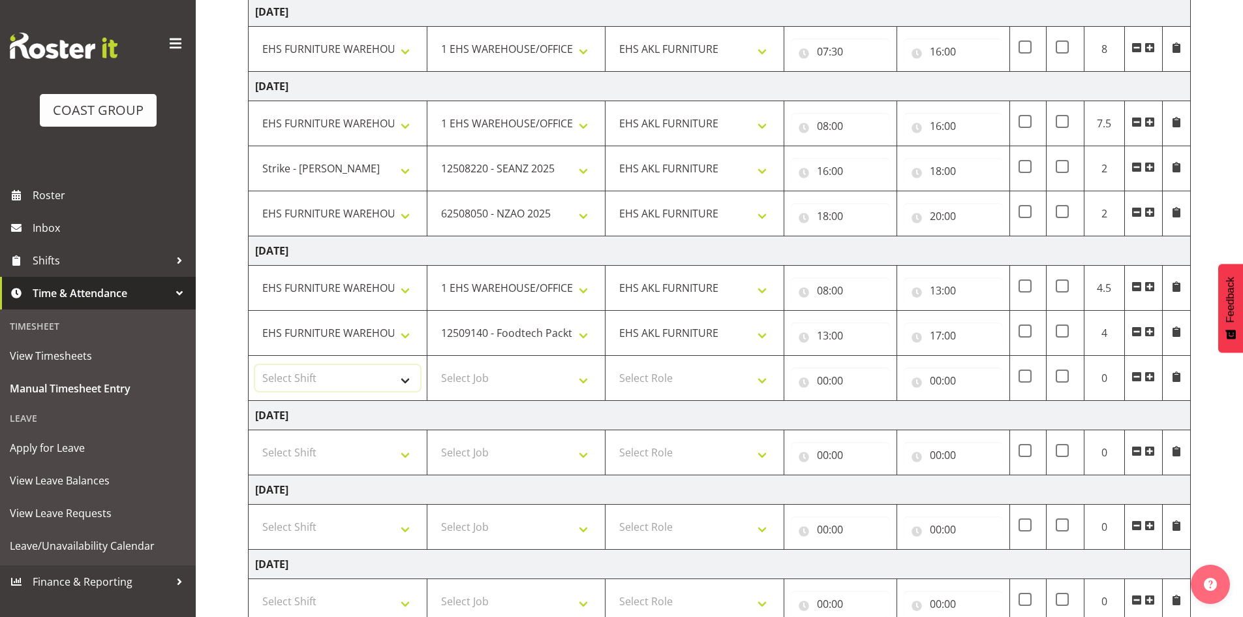
select select "38155"
click at [255, 365] on select "Select Shift Assist Carlton EVents Assist Carlton EVents Assist Carlton Events …" at bounding box center [337, 378] width 165 height 26
click at [527, 386] on select "Select Job 1 Carlton Events 1 [PERSON_NAME][GEOGRAPHIC_DATA] 1 [PERSON_NAME][GE…" at bounding box center [516, 378] width 165 height 26
select select "9993"
click at [434, 365] on select "Select Job 1 Carlton Events 1 [PERSON_NAME][GEOGRAPHIC_DATA] 1 [PERSON_NAME][GE…" at bounding box center [516, 378] width 165 height 26
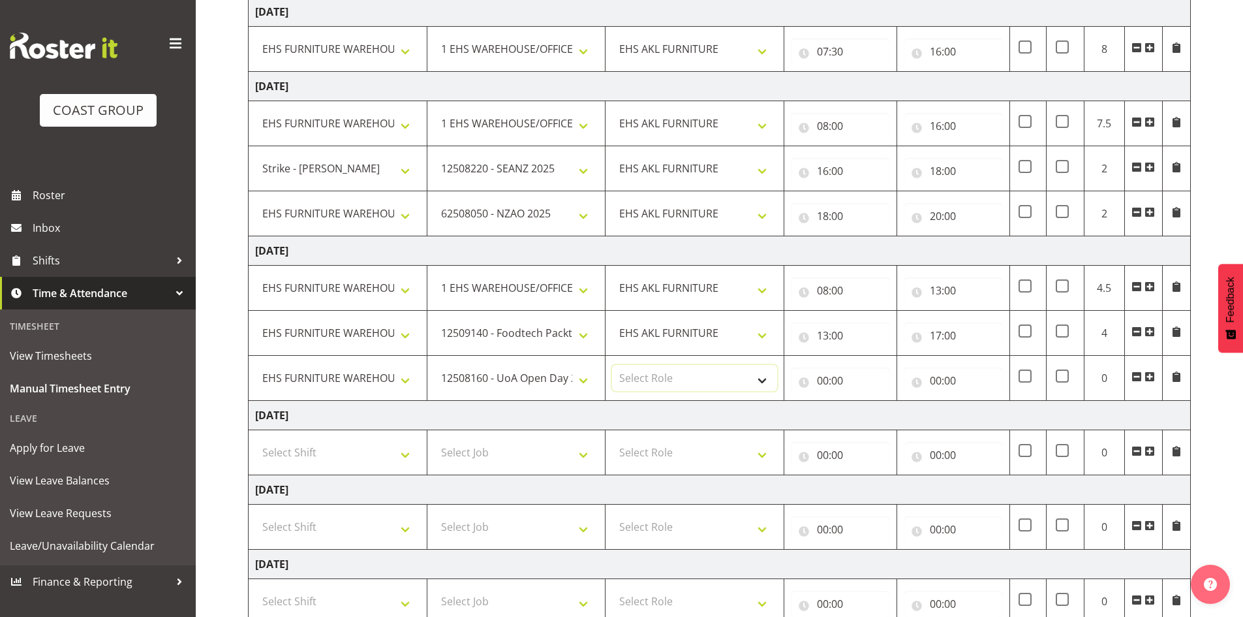
click at [668, 368] on select "Select Role EHS AKL FURNITURE" at bounding box center [694, 378] width 165 height 26
select select "189"
click at [612, 365] on select "Select Role EHS AKL FURNITURE" at bounding box center [694, 378] width 165 height 26
click at [821, 382] on input "00:00" at bounding box center [840, 380] width 99 height 26
click at [881, 410] on select "00 01 02 03 04 05 06 07 08 09 10 11 12 13 14 15 16 17 18 19 20 21 22 23" at bounding box center [879, 414] width 29 height 26
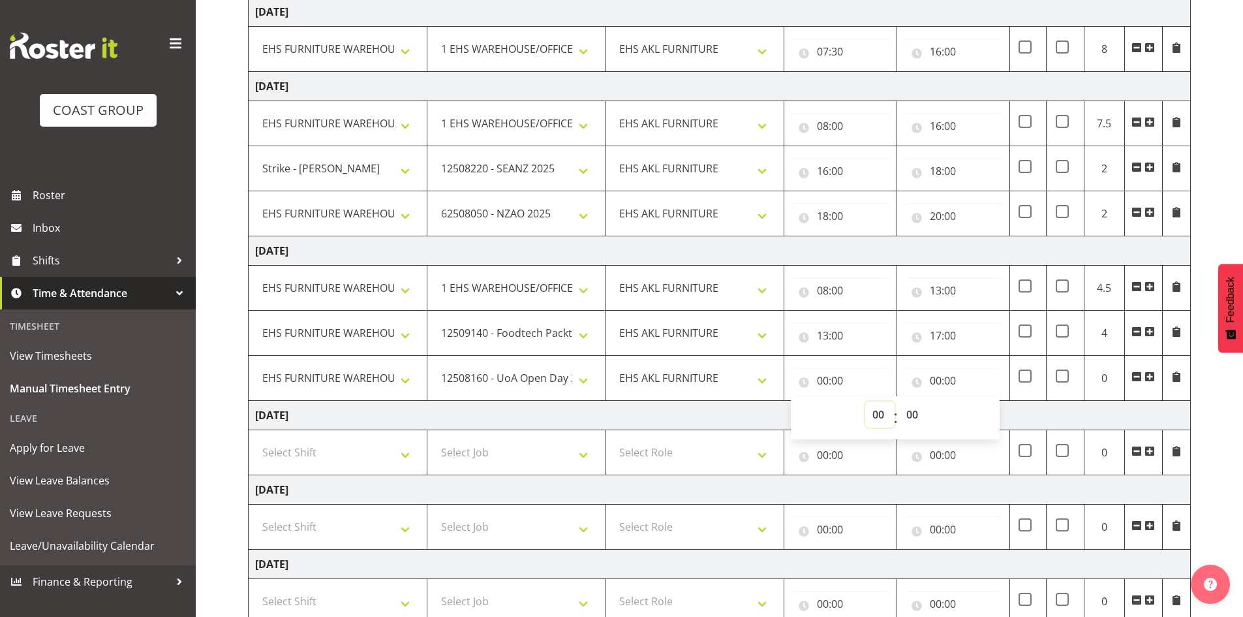
select select "17"
click at [865, 401] on select "00 01 02 03 04 05 06 07 08 09 10 11 12 13 14 15 16 17 18 19 20 21 22 23" at bounding box center [879, 414] width 29 height 26
type input "17:00"
click at [947, 384] on input "00:00" at bounding box center [953, 380] width 99 height 26
click at [985, 411] on select "00 01 02 03 04 05 06 07 08 09 10 11 12 13 14 15 16 17 18 19 20 21 22 23" at bounding box center [992, 414] width 29 height 26
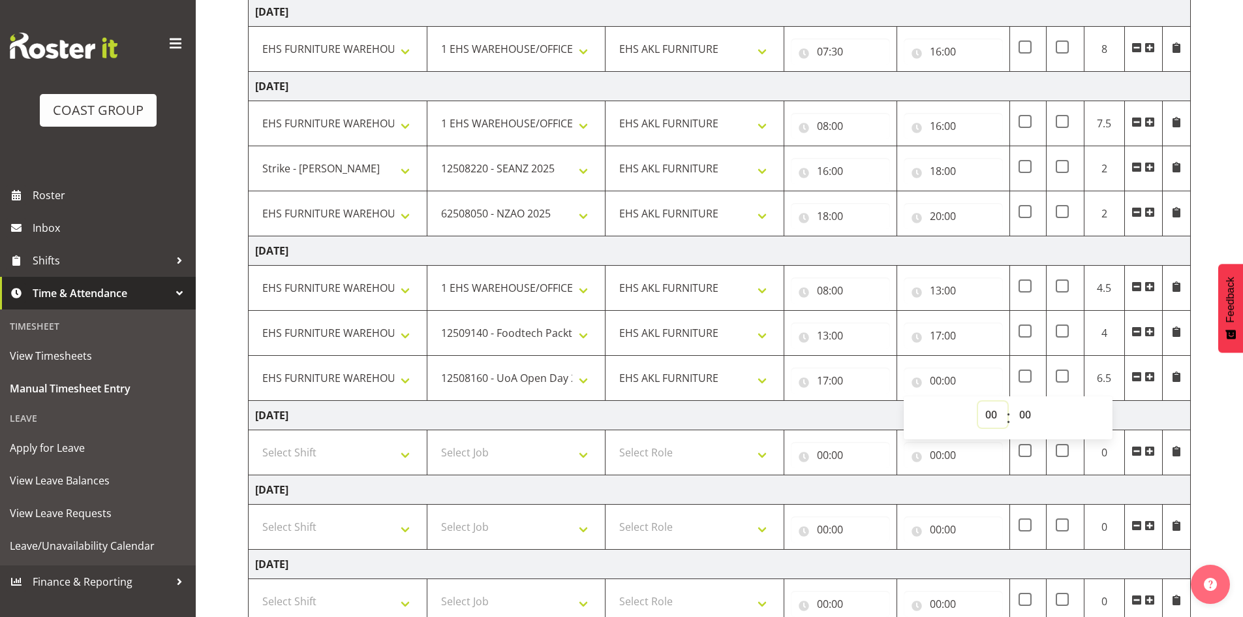
select select "20"
click at [978, 401] on select "00 01 02 03 04 05 06 07 08 09 10 11 12 13 14 15 16 17 18 19 20 21 22 23" at bounding box center [992, 414] width 29 height 26
type input "20:00"
click at [1150, 377] on span at bounding box center [1150, 376] width 10 height 10
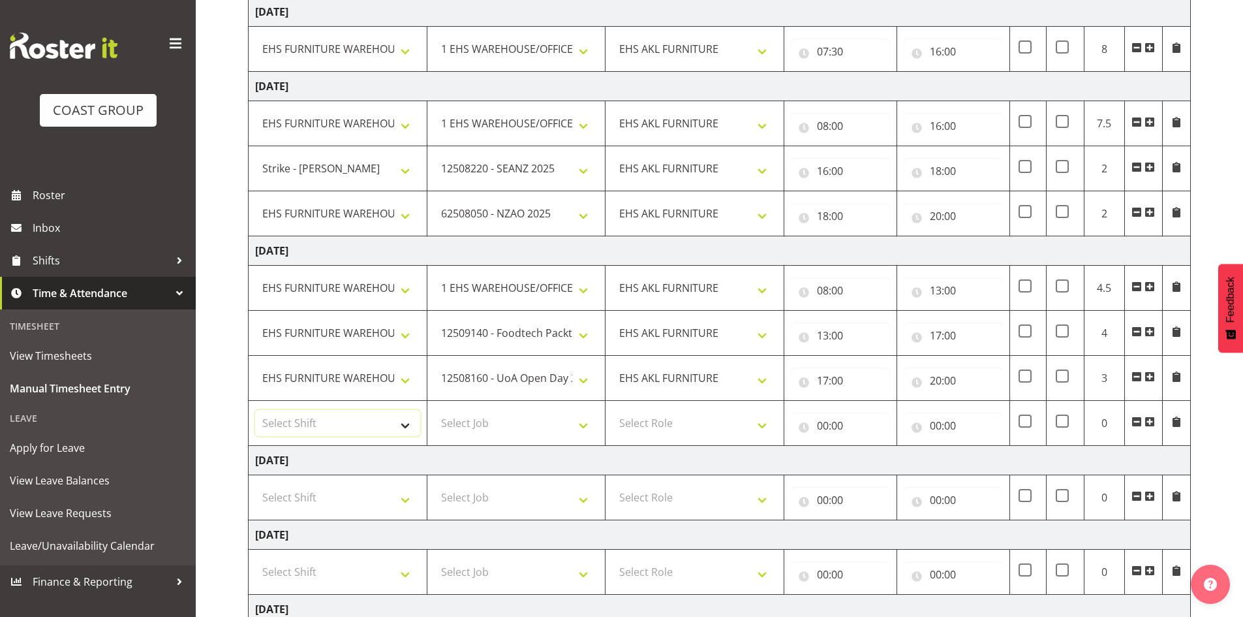
click at [384, 413] on select "Select Shift Assist Carlton EVents Assist Carlton EVents Assist Carlton Events …" at bounding box center [337, 423] width 165 height 26
select select "38155"
click at [255, 410] on select "Select Shift Assist Carlton EVents Assist Carlton EVents Assist Carlton Events …" at bounding box center [337, 423] width 165 height 26
click at [474, 425] on select "Select Job 1 Carlton Events 1 [PERSON_NAME][GEOGRAPHIC_DATA] 1 [PERSON_NAME][GE…" at bounding box center [516, 423] width 165 height 26
select select "9630"
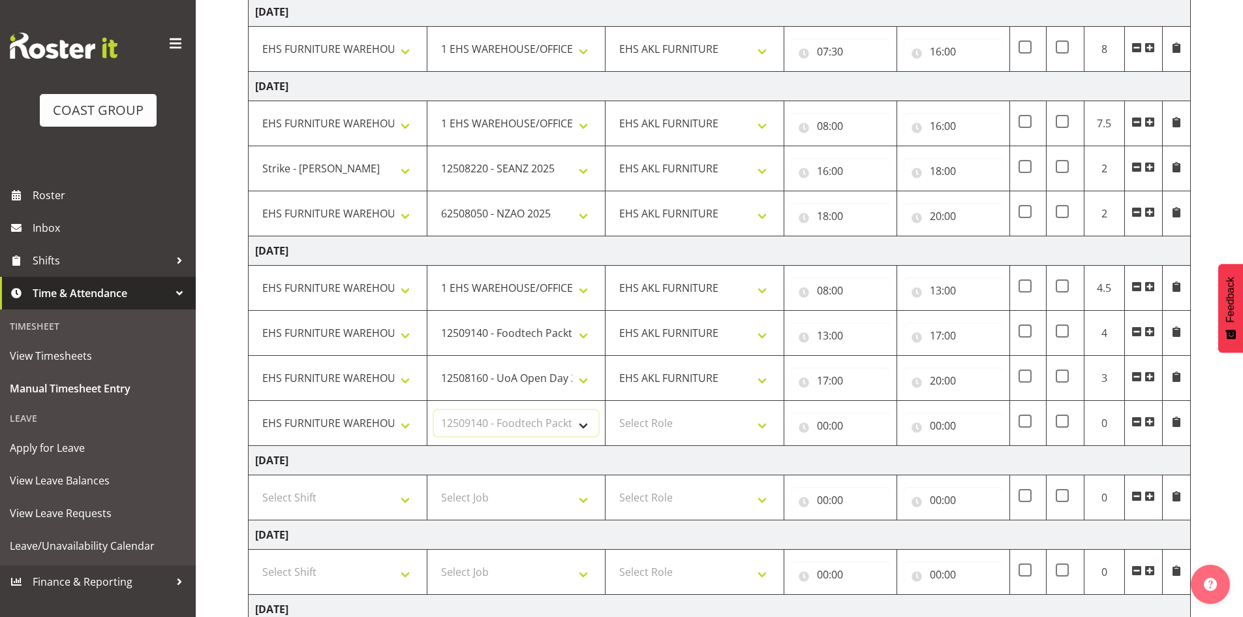
click at [434, 410] on select "Select Job 1 Carlton Events 1 [PERSON_NAME][GEOGRAPHIC_DATA] 1 [PERSON_NAME][GE…" at bounding box center [516, 423] width 165 height 26
click at [640, 420] on select "Select Role EHS AKL FURNITURE" at bounding box center [694, 423] width 165 height 26
select select "189"
click at [612, 410] on select "Select Role EHS AKL FURNITURE" at bounding box center [694, 423] width 165 height 26
click at [829, 423] on input "00:00" at bounding box center [840, 425] width 99 height 26
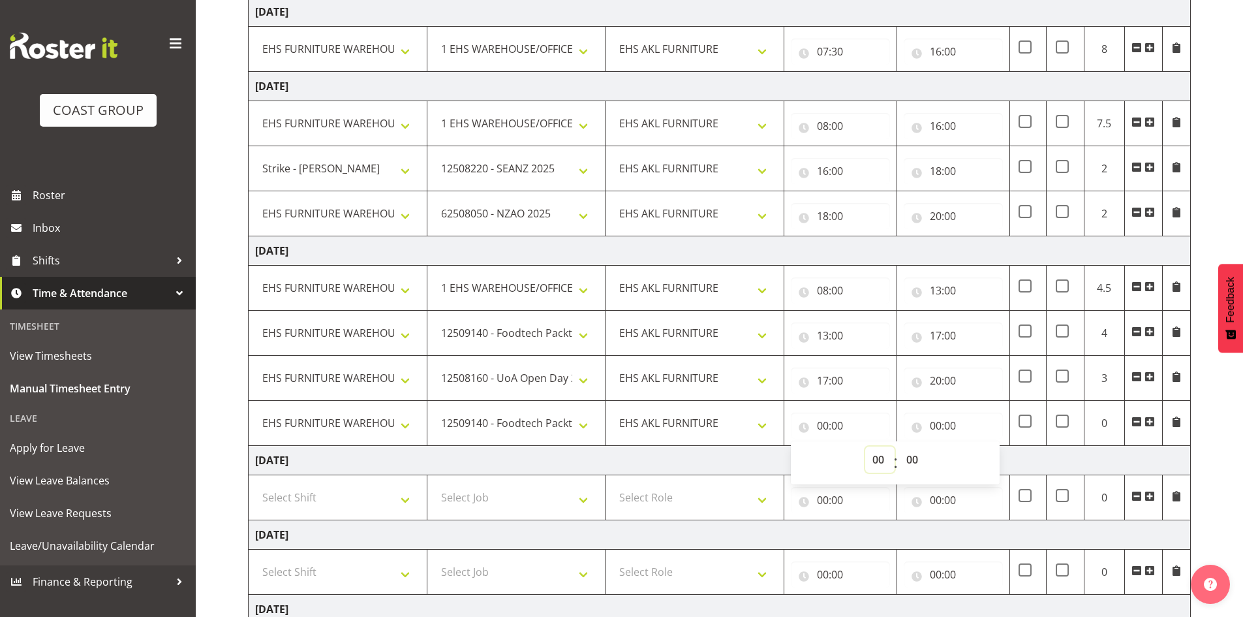
click at [879, 463] on select "00 01 02 03 04 05 06 07 08 09 10 11 12 13 14 15 16 17 18 19 20 21 22 23" at bounding box center [879, 459] width 29 height 26
select select "20"
click at [865, 446] on select "00 01 02 03 04 05 06 07 08 09 10 11 12 13 14 15 16 17 18 19 20 21 22 23" at bounding box center [879, 459] width 29 height 26
type input "20:00"
click at [938, 422] on input "00:00" at bounding box center [953, 425] width 99 height 26
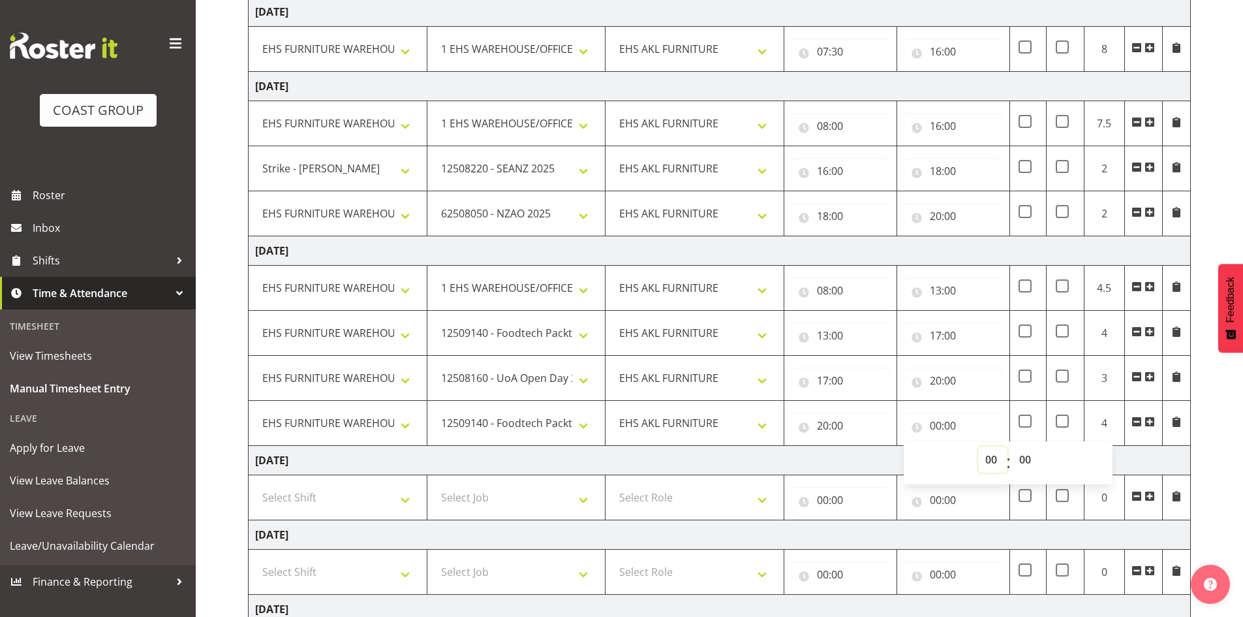
click at [1002, 465] on select "00 01 02 03 04 05 06 07 08 09 10 11 12 13 14 15 16 17 18 19 20 21 22 23" at bounding box center [992, 459] width 29 height 26
select select "21"
click at [978, 446] on select "00 01 02 03 04 05 06 07 08 09 10 11 12 13 14 15 16 17 18 19 20 21 22 23" at bounding box center [992, 459] width 29 height 26
type input "21:00"
click at [1147, 461] on td "[DATE]" at bounding box center [720, 460] width 942 height 29
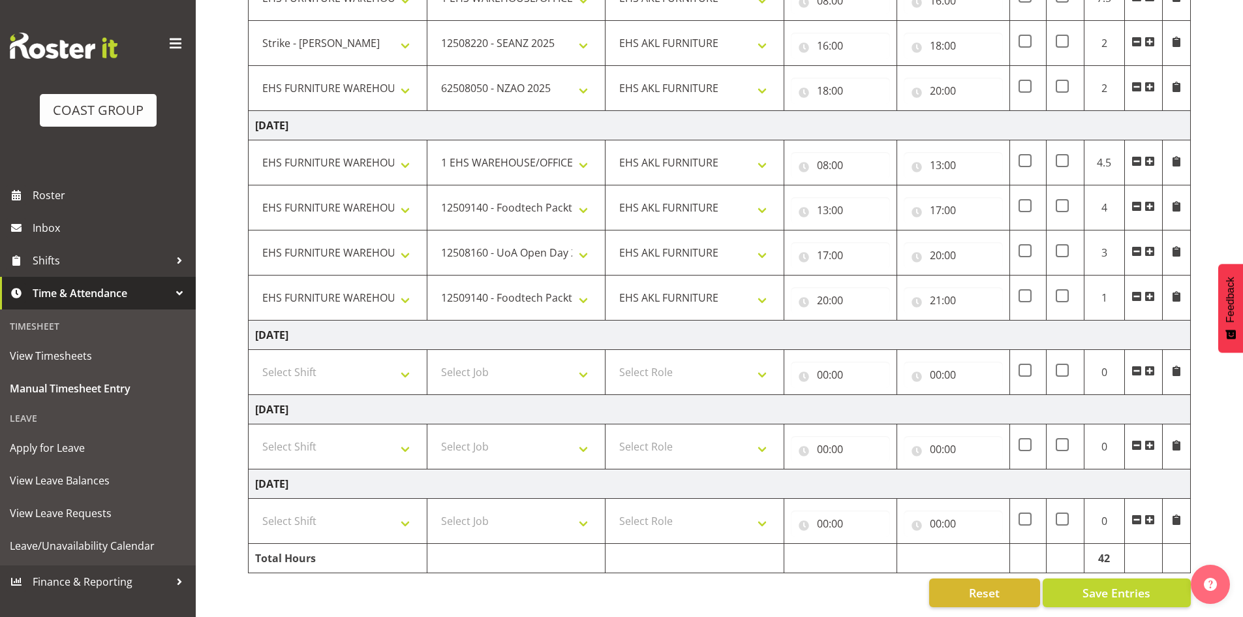
scroll to position [418, 0]
click at [368, 361] on select "Select Shift Assist Carlton EVents Assist Carlton EVents Assist Carlton Events …" at bounding box center [337, 372] width 165 height 26
select select "38155"
click at [255, 359] on select "Select Shift Assist Carlton EVents Assist Carlton EVents Assist Carlton Events …" at bounding box center [337, 372] width 165 height 26
click at [479, 373] on select "Select Job 1 Carlton Events 1 [PERSON_NAME][GEOGRAPHIC_DATA] 1 [PERSON_NAME][GE…" at bounding box center [516, 372] width 165 height 26
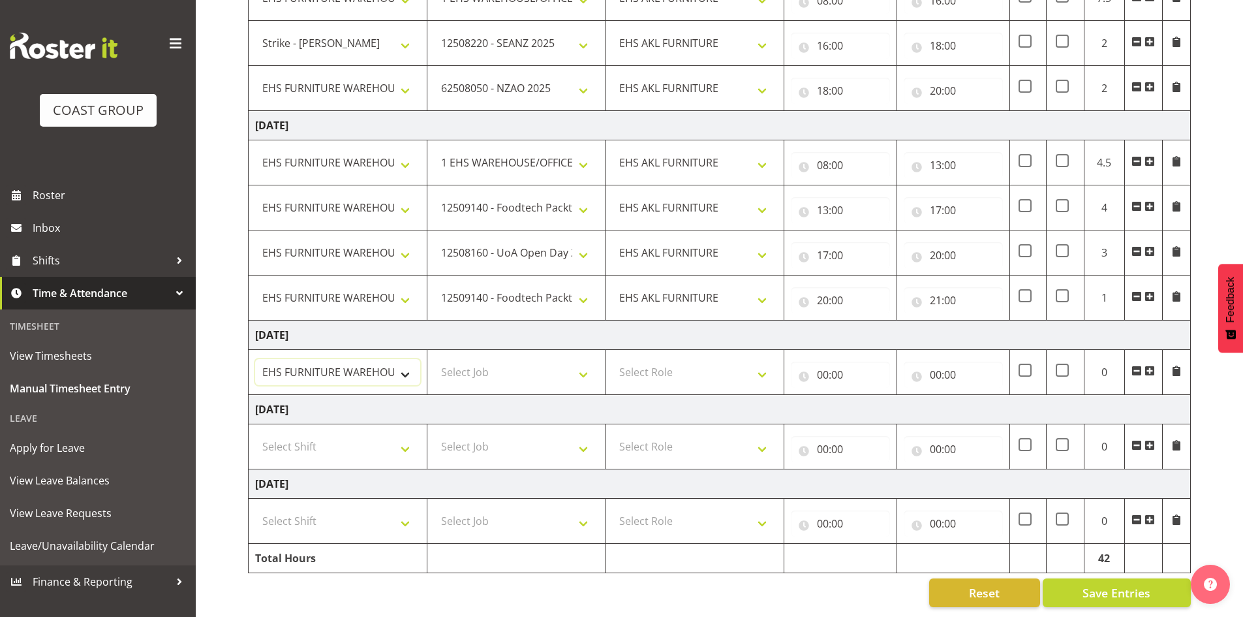
click at [393, 364] on select "Assist Carlton EVents Assist Carlton EVents Assist Carlton Events Assist Carlto…" at bounding box center [337, 372] width 165 height 26
click at [255, 359] on select "Assist Carlton EVents Assist Carlton EVents Assist Carlton Events Assist Carlto…" at bounding box center [337, 372] width 165 height 26
click at [447, 359] on select "Select Job 1 Carlton Events 1 [PERSON_NAME][GEOGRAPHIC_DATA] 1 [PERSON_NAME][GE…" at bounding box center [516, 372] width 165 height 26
select select "9630"
click at [434, 359] on select "Select Job 1 Carlton Events 1 [PERSON_NAME][GEOGRAPHIC_DATA] 1 [PERSON_NAME][GE…" at bounding box center [516, 372] width 165 height 26
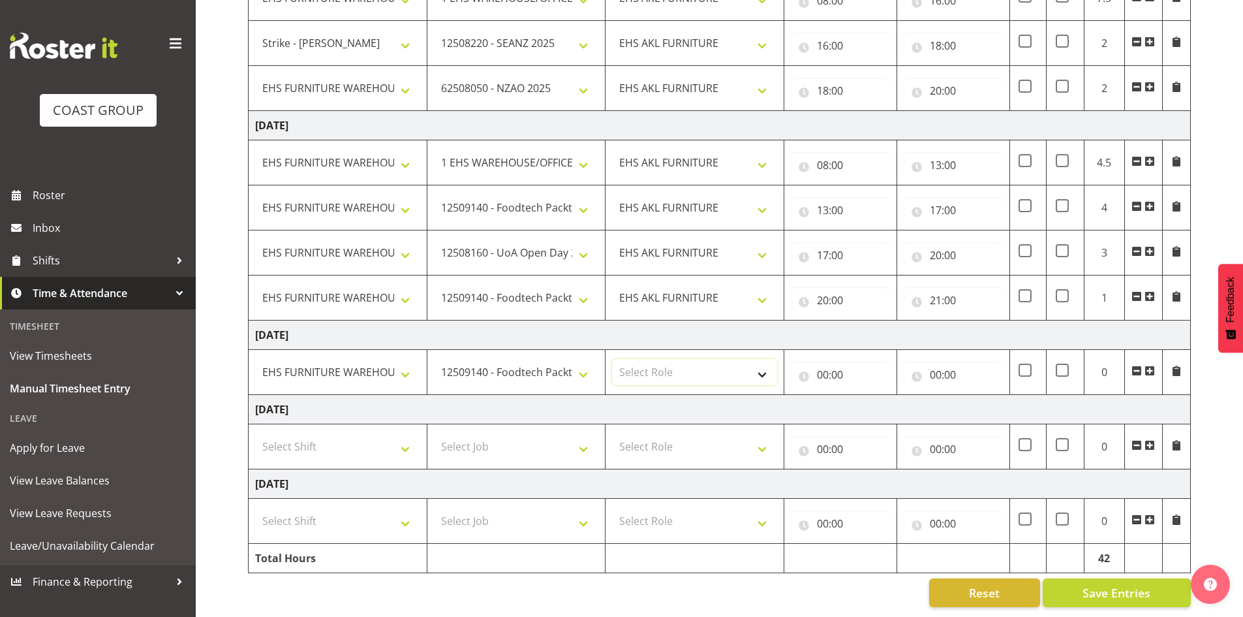
click at [638, 360] on select "Select Role EHS AKL FURNITURE" at bounding box center [694, 372] width 165 height 26
select select "189"
click at [612, 359] on select "Select Role EHS AKL FURNITURE" at bounding box center [694, 372] width 165 height 26
click at [819, 365] on input "00:00" at bounding box center [840, 375] width 99 height 26
click at [874, 402] on select "00 01 02 03 04 05 06 07 08 09 10 11 12 13 14 15 16 17 18 19 20 21 22 23" at bounding box center [879, 408] width 29 height 26
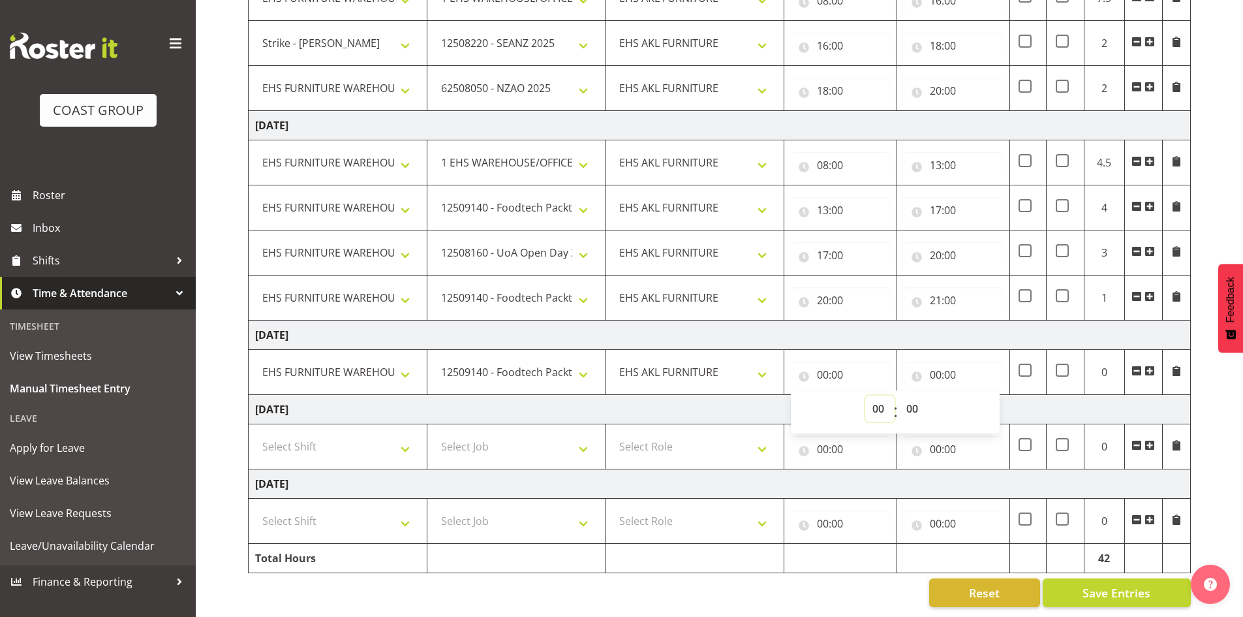
select select "20"
click at [865, 395] on select "00 01 02 03 04 05 06 07 08 09 10 11 12 13 14 15 16 17 18 19 20 21 22 23" at bounding box center [879, 408] width 29 height 26
type input "20:00"
click at [945, 370] on input "00:00" at bounding box center [953, 375] width 99 height 26
click at [991, 405] on select "00 01 02 03 04 05 06 07 08 09 10 11 12 13 14 15 16 17 18 19 20 21 22 23" at bounding box center [992, 408] width 29 height 26
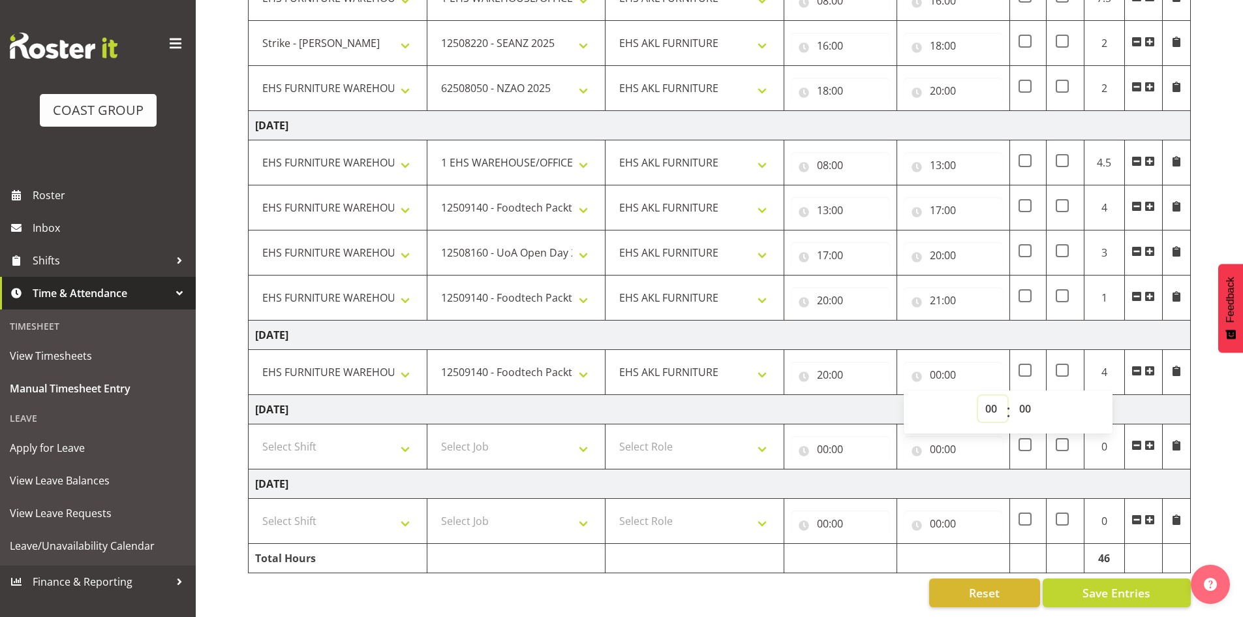
select select "10"
click at [978, 395] on select "00 01 02 03 04 05 06 07 08 09 10 11 12 13 14 15 16 17 18 19 20 21 22 23" at bounding box center [992, 408] width 29 height 26
type input "10:00"
click at [1148, 365] on span at bounding box center [1150, 370] width 10 height 10
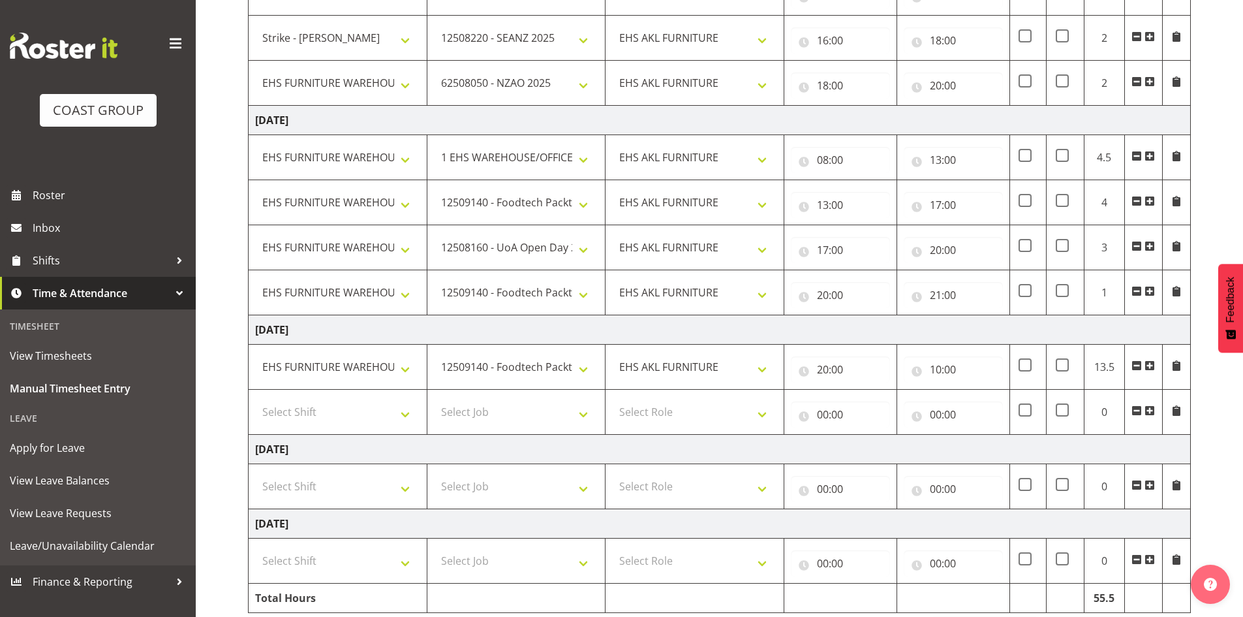
click at [1151, 411] on span at bounding box center [1150, 410] width 10 height 10
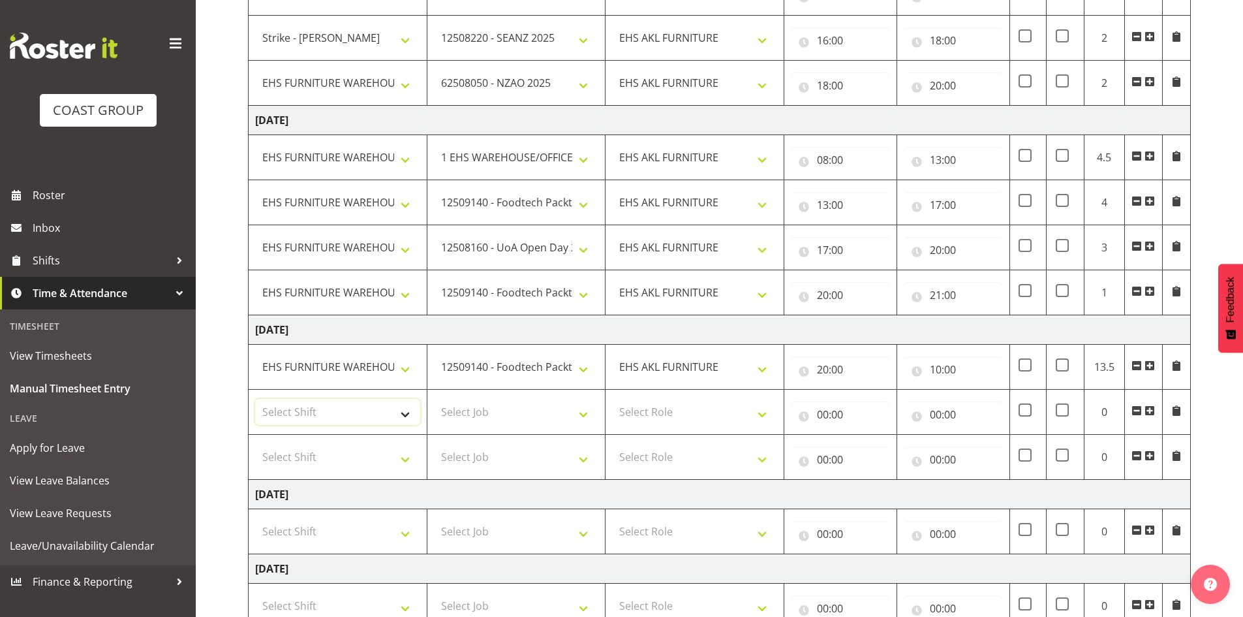
click at [319, 401] on select "Select Shift Assist Carlton EVents Assist Carlton EVents Assist Carlton Events …" at bounding box center [337, 412] width 165 height 26
select select "38155"
click at [255, 399] on select "Select Shift Assist Carlton EVents Assist Carlton EVents Assist Carlton Events …" at bounding box center [337, 412] width 165 height 26
click at [372, 457] on select "Select Shift Assist Carlton EVents Assist Carlton EVents Assist Carlton Events …" at bounding box center [337, 457] width 165 height 26
select select "38155"
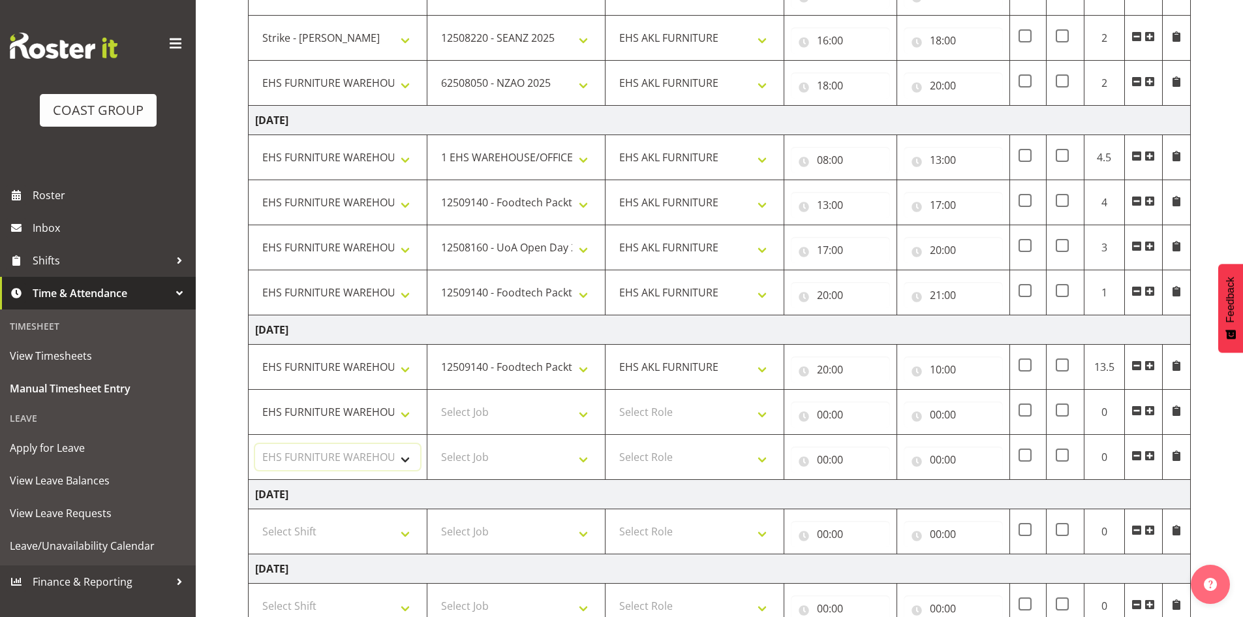
click at [255, 444] on select "Select Shift Assist Carlton EVents Assist Carlton EVents Assist Carlton Events …" at bounding box center [337, 457] width 165 height 26
click at [459, 418] on select "Select Job 1 Carlton Events 1 [PERSON_NAME][GEOGRAPHIC_DATA] 1 [PERSON_NAME][GE…" at bounding box center [516, 412] width 165 height 26
select select "9993"
click at [434, 399] on select "Select Job 1 Carlton Events 1 [PERSON_NAME][GEOGRAPHIC_DATA] 1 [PERSON_NAME][GE…" at bounding box center [516, 412] width 165 height 26
click at [540, 451] on select "Select Job 1 Carlton Events 1 [PERSON_NAME][GEOGRAPHIC_DATA] 1 [PERSON_NAME][GE…" at bounding box center [516, 457] width 165 height 26
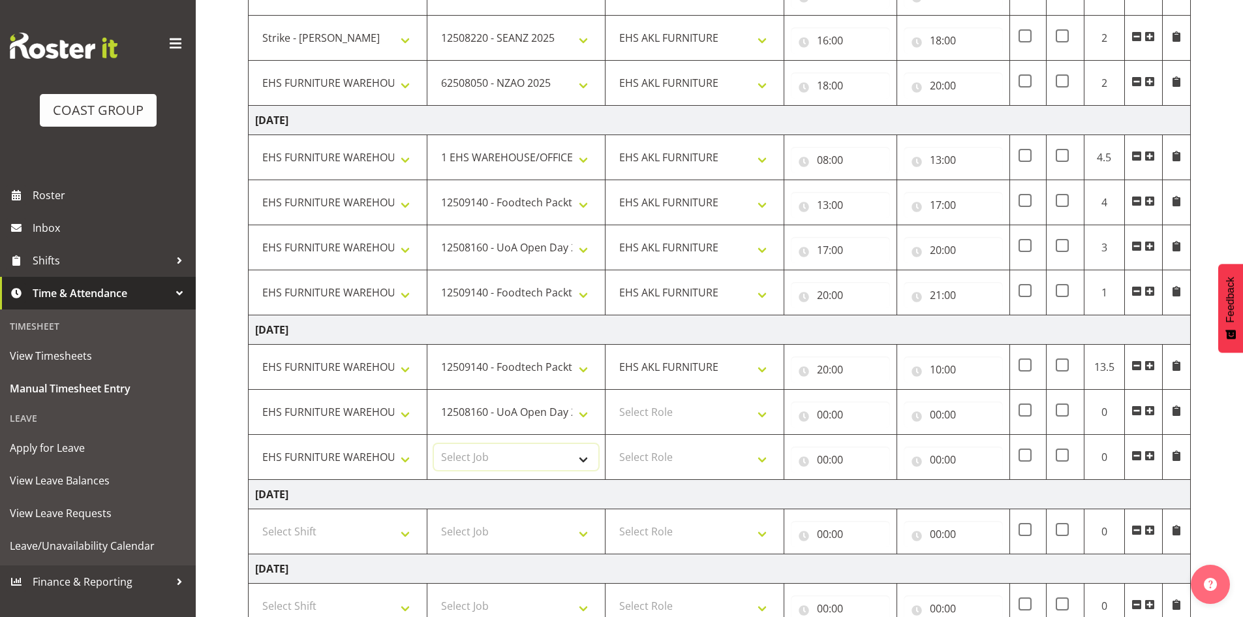
select select "9630"
click at [434, 444] on select "Select Job 1 Carlton Events 1 [PERSON_NAME][GEOGRAPHIC_DATA] 1 [PERSON_NAME][GE…" at bounding box center [516, 457] width 165 height 26
click at [684, 409] on select "Select Role EHS AKL FURNITURE" at bounding box center [694, 412] width 165 height 26
select select "189"
click at [612, 399] on select "Select Role EHS AKL FURNITURE" at bounding box center [694, 412] width 165 height 26
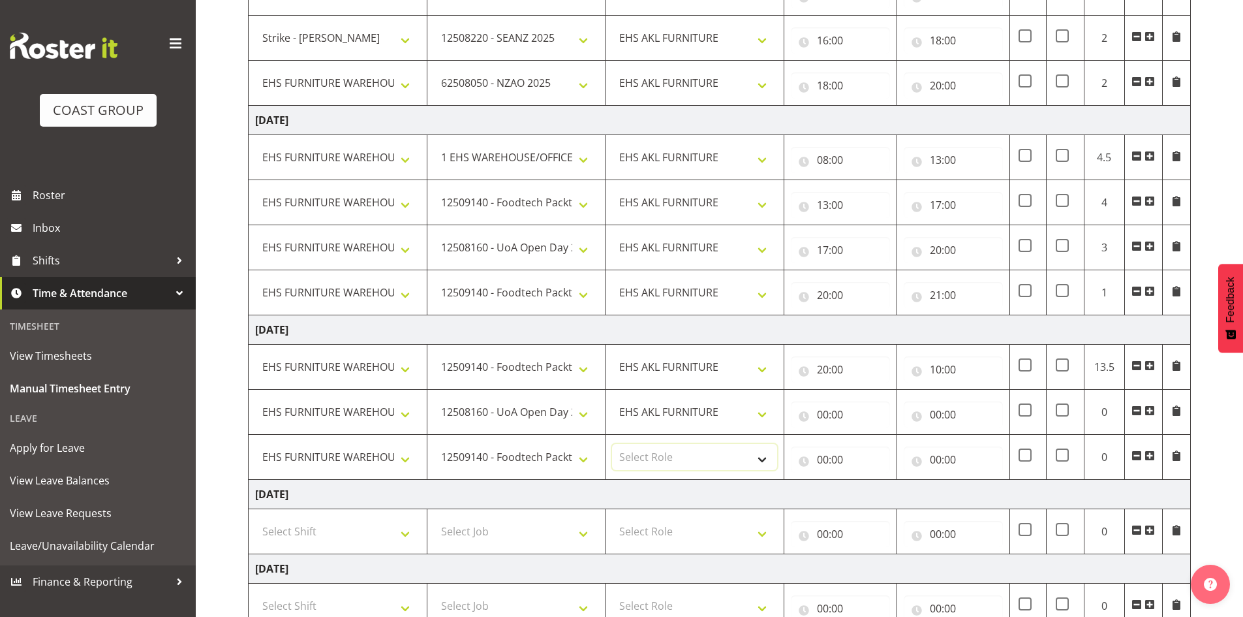
click at [683, 446] on select "Select Role EHS AKL FURNITURE" at bounding box center [694, 457] width 165 height 26
select select "189"
click at [612, 444] on select "Select Role EHS AKL FURNITURE" at bounding box center [694, 457] width 165 height 26
click at [818, 414] on input "00:00" at bounding box center [840, 414] width 99 height 26
click at [873, 452] on select "00 01 02 03 04 05 06 07 08 09 10 11 12 13 14 15 16 17 18 19 20 21 22 23" at bounding box center [879, 448] width 29 height 26
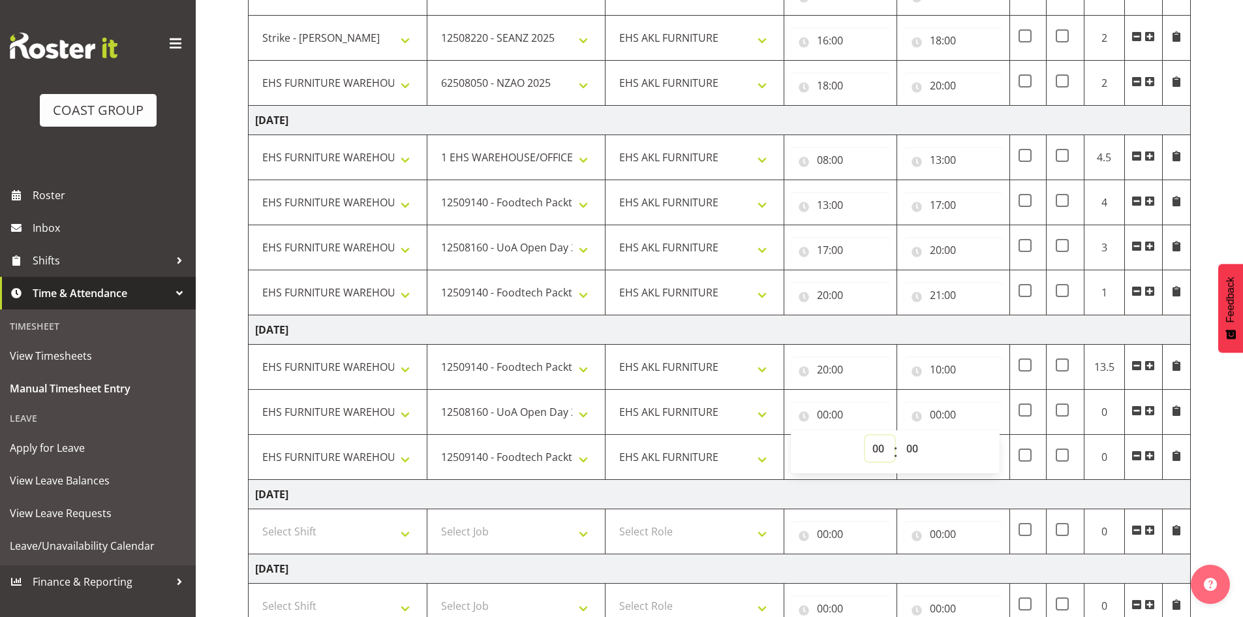
select select "10"
click at [865, 435] on select "00 01 02 03 04 05 06 07 08 09 10 11 12 13 14 15 16 17 18 19 20 21 22 23" at bounding box center [879, 448] width 29 height 26
type input "10:00"
click at [938, 410] on input "00:00" at bounding box center [953, 414] width 99 height 26
click at [987, 443] on select "00 01 02 03 04 05 06 07 08 09 10 11 12 13 14 15 16 17 18 19 20 21 22 23" at bounding box center [992, 448] width 29 height 26
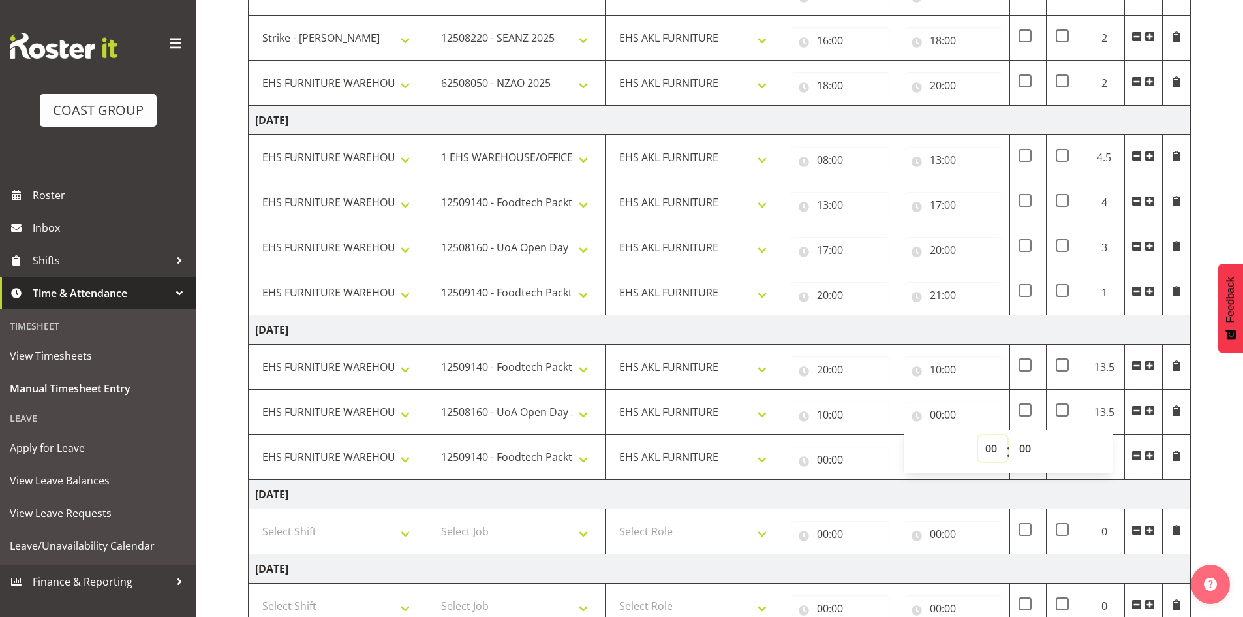
select select "1"
click at [978, 435] on select "00 01 02 03 04 05 06 07 08 09 10 11 12 13 14 15 16 17 18 19 20 21 22 23" at bounding box center [992, 448] width 29 height 26
type input "01:00"
click at [826, 460] on input "00:00" at bounding box center [840, 459] width 99 height 26
click at [870, 487] on select "00 01 02 03 04 05 06 07 08 09 10 11 12 13 14 15 16 17 18 19 20 21 22 23" at bounding box center [879, 493] width 29 height 26
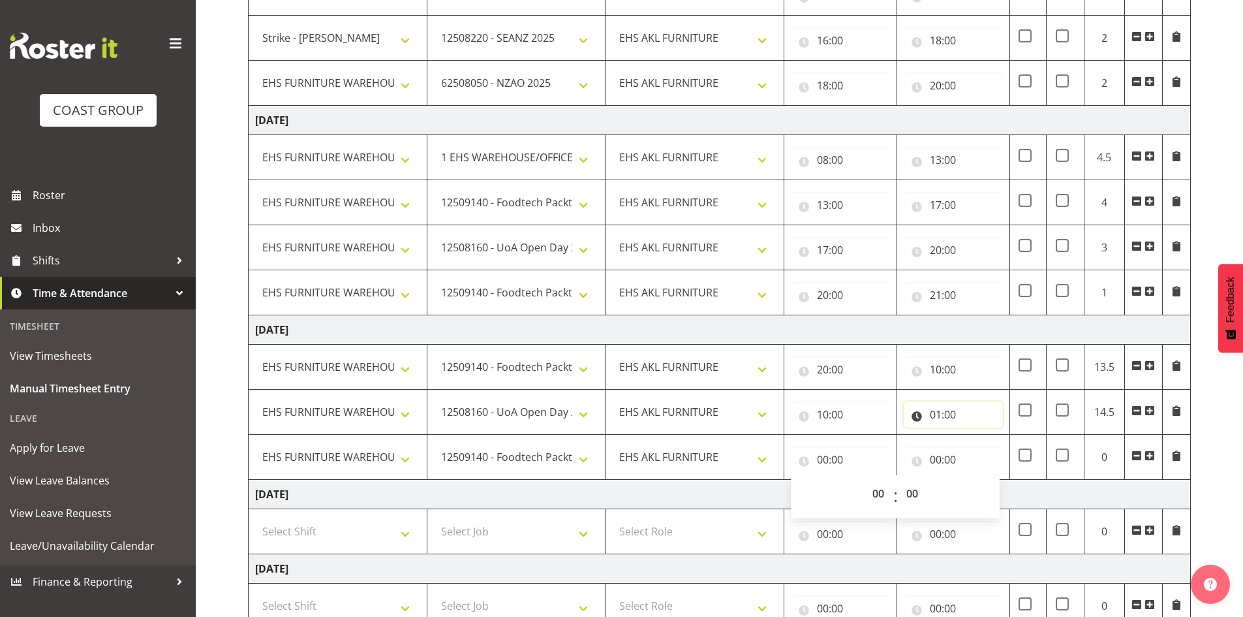
click at [948, 416] on input "01:00" at bounding box center [953, 414] width 99 height 26
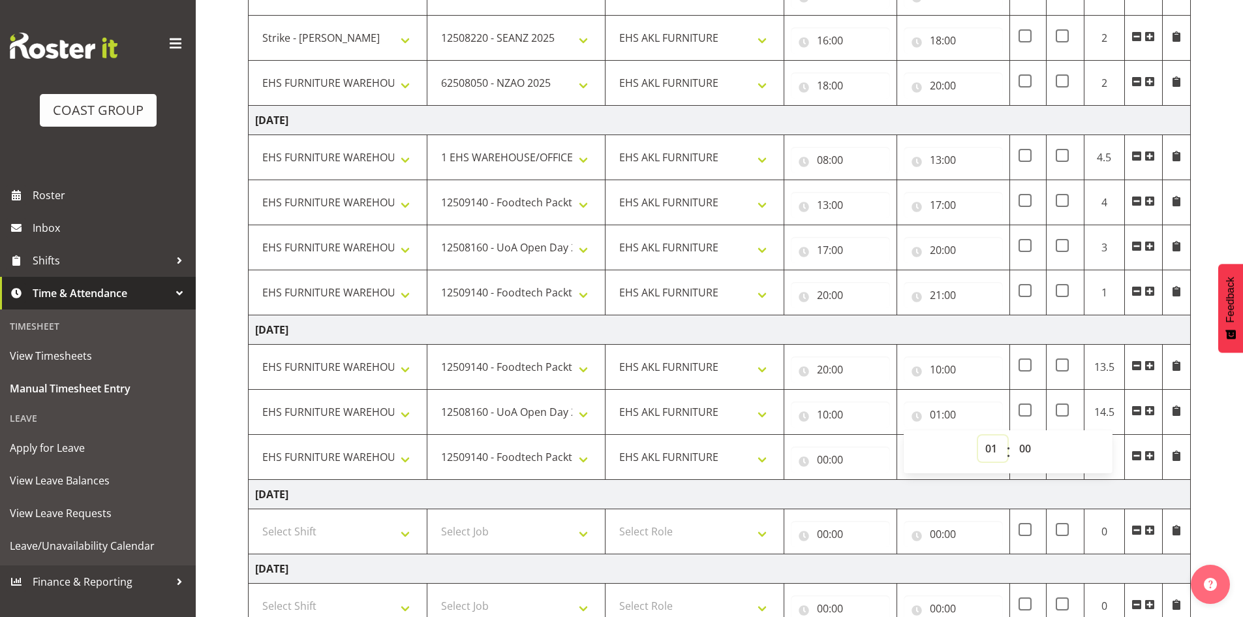
click at [983, 445] on select "00 01 02 03 04 05 06 07 08 09 10 11 12 13 14 15 16 17 18 19 20 21 22 23" at bounding box center [992, 448] width 29 height 26
select select "13"
click at [978, 435] on select "00 01 02 03 04 05 06 07 08 09 10 11 12 13 14 15 16 17 18 19 20 21 22 23" at bounding box center [992, 448] width 29 height 26
type input "13:00"
click at [830, 369] on input "20:00" at bounding box center [840, 369] width 99 height 26
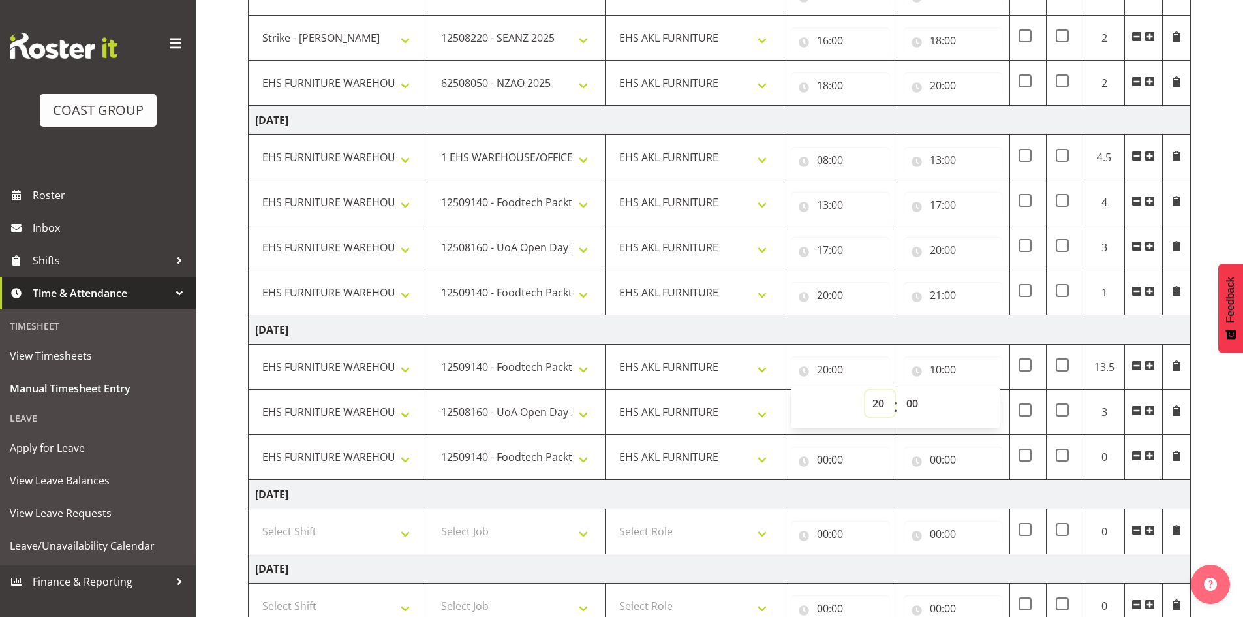
click at [880, 405] on select "00 01 02 03 04 05 06 07 08 09 10 11 12 13 14 15 16 17 18 19 20 21 22 23" at bounding box center [879, 403] width 29 height 26
select select "8"
click at [865, 390] on select "00 01 02 03 04 05 06 07 08 09 10 11 12 13 14 15 16 17 18 19 20 21 22 23" at bounding box center [879, 403] width 29 height 26
type input "08:00"
click at [880, 336] on td "[DATE]" at bounding box center [720, 329] width 942 height 29
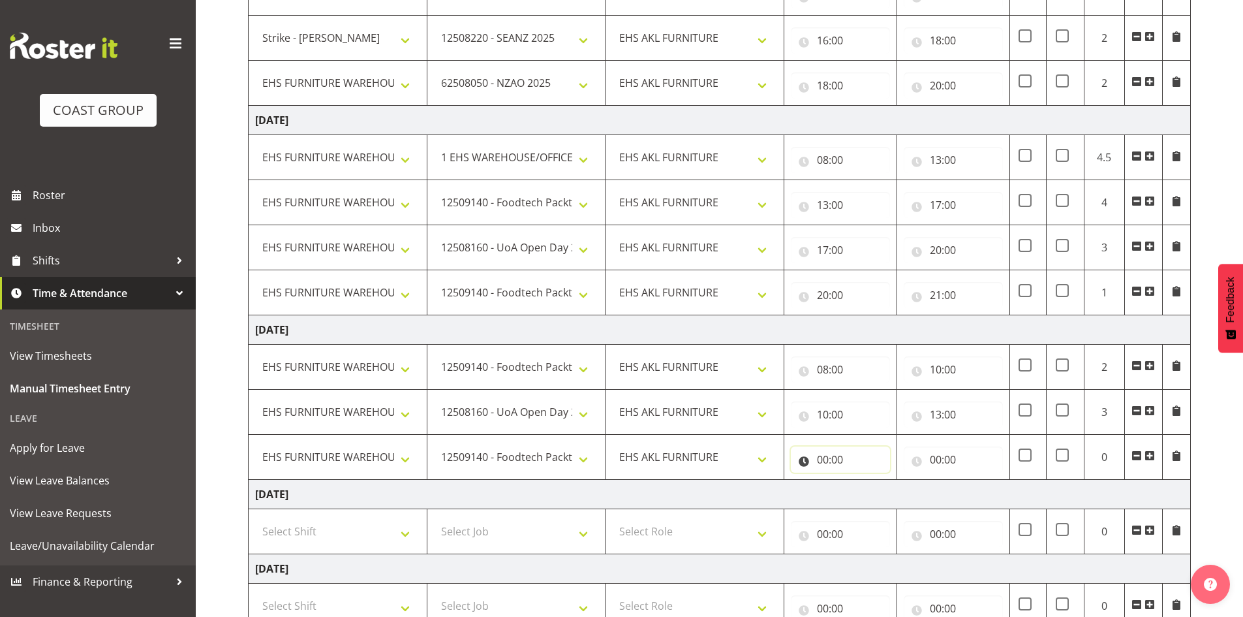
click at [837, 459] on input "00:00" at bounding box center [840, 459] width 99 height 26
click at [884, 486] on select "00 01 02 03 04 05 06 07 08 09 10 11 12 13 14 15 16 17 18 19 20 21 22 23" at bounding box center [879, 493] width 29 height 26
select select "13"
click at [865, 480] on select "00 01 02 03 04 05 06 07 08 09 10 11 12 13 14 15 16 17 18 19 20 21 22 23" at bounding box center [879, 493] width 29 height 26
type input "13:00"
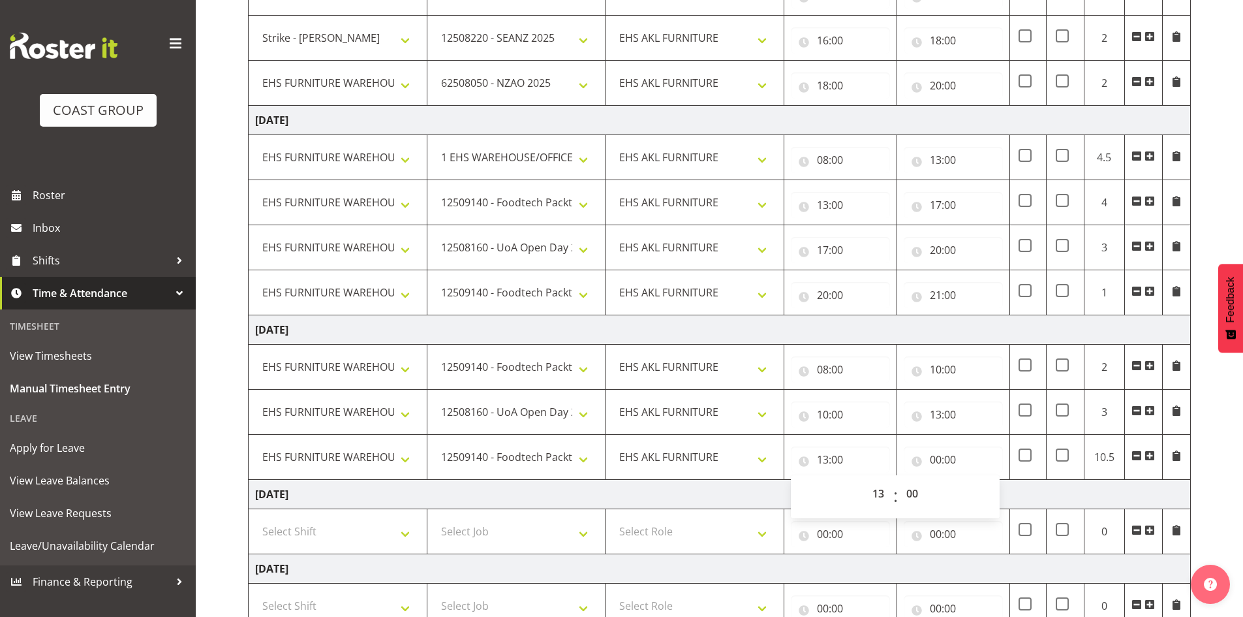
click at [1023, 502] on td "[DATE]" at bounding box center [720, 494] width 942 height 29
click at [952, 459] on input "00:00" at bounding box center [953, 459] width 99 height 26
click at [990, 491] on select "00 01 02 03 04 05 06 07 08 09 10 11 12 13 14 15 16 17 18 19 20 21 22 23" at bounding box center [992, 493] width 29 height 26
select select "14"
click at [978, 480] on select "00 01 02 03 04 05 06 07 08 09 10 11 12 13 14 15 16 17 18 19 20 21 22 23" at bounding box center [992, 493] width 29 height 26
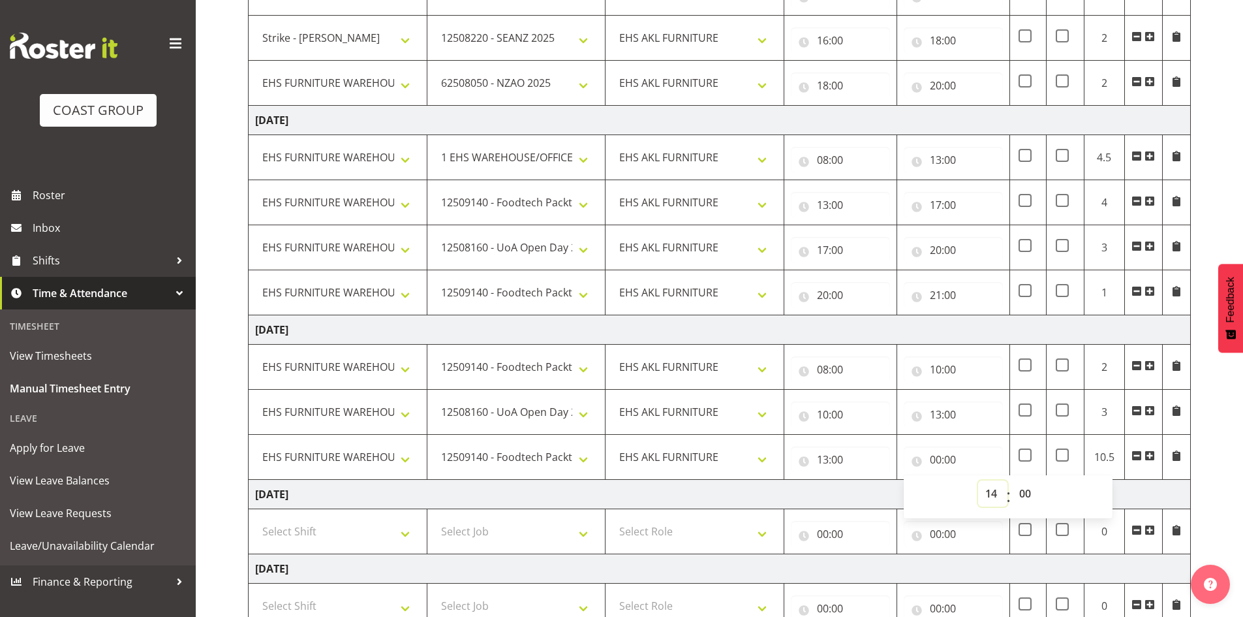
type input "14:00"
click at [889, 486] on td "[DATE]" at bounding box center [720, 494] width 942 height 29
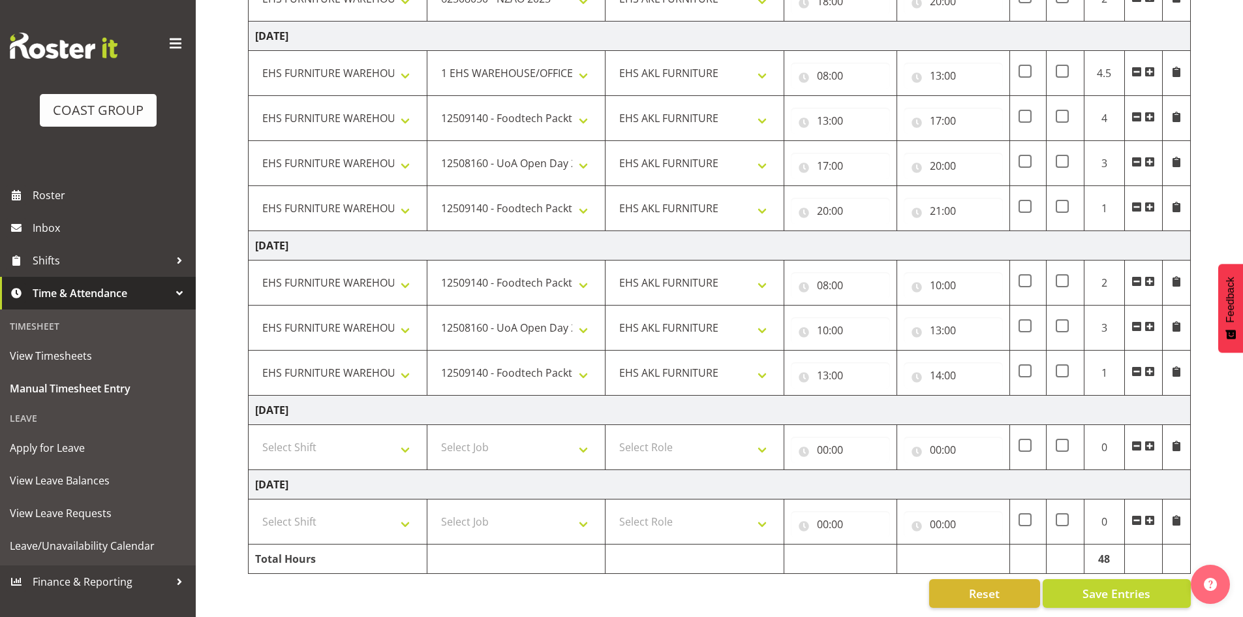
scroll to position [512, 0]
click at [1070, 578] on button "Save Entries" at bounding box center [1117, 592] width 148 height 29
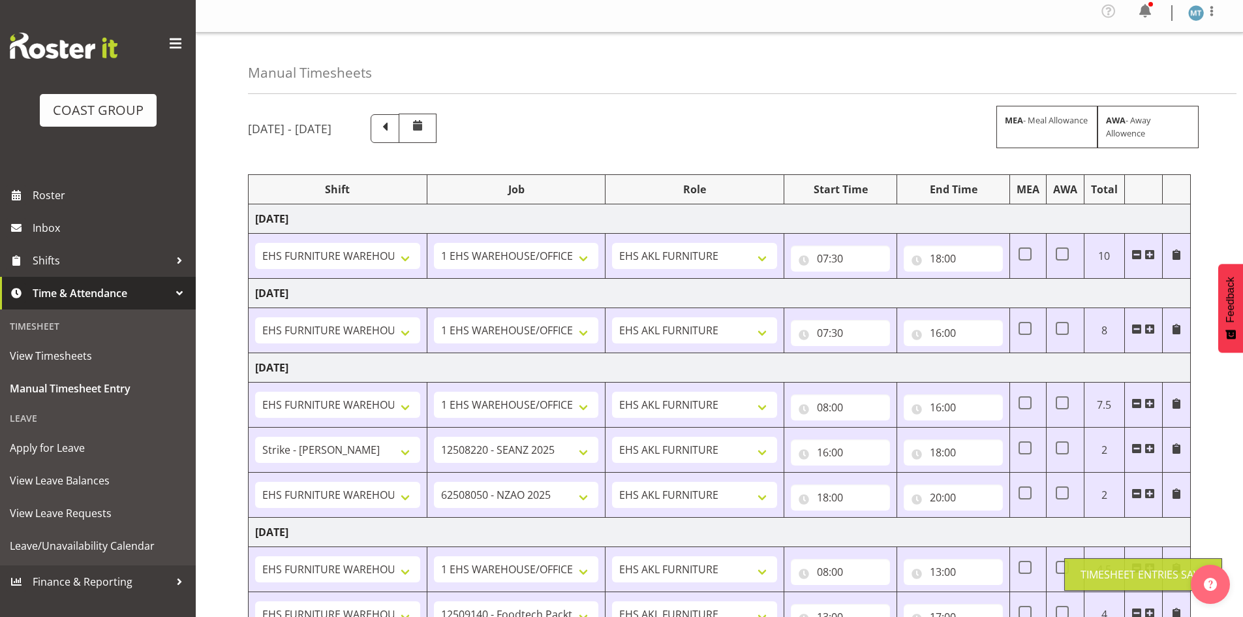
scroll to position [0, 0]
